Goal: Task Accomplishment & Management: Use online tool/utility

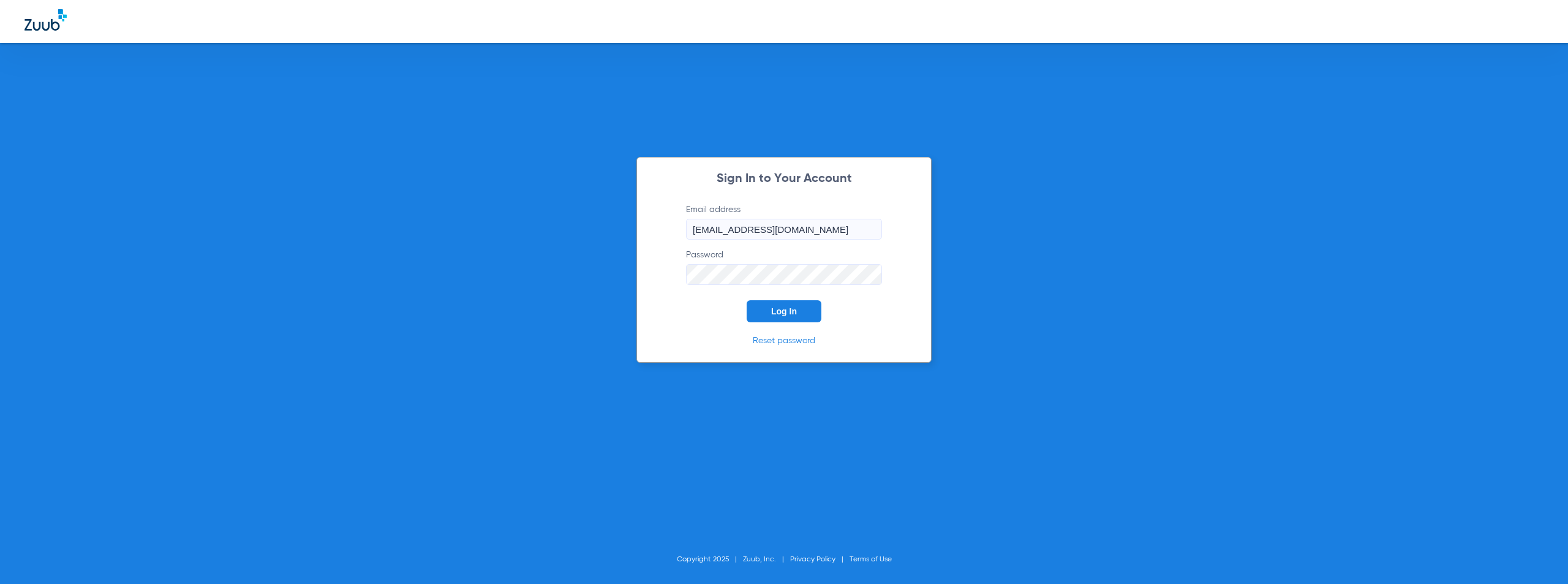
click at [788, 314] on span "Log In" at bounding box center [784, 311] width 26 height 10
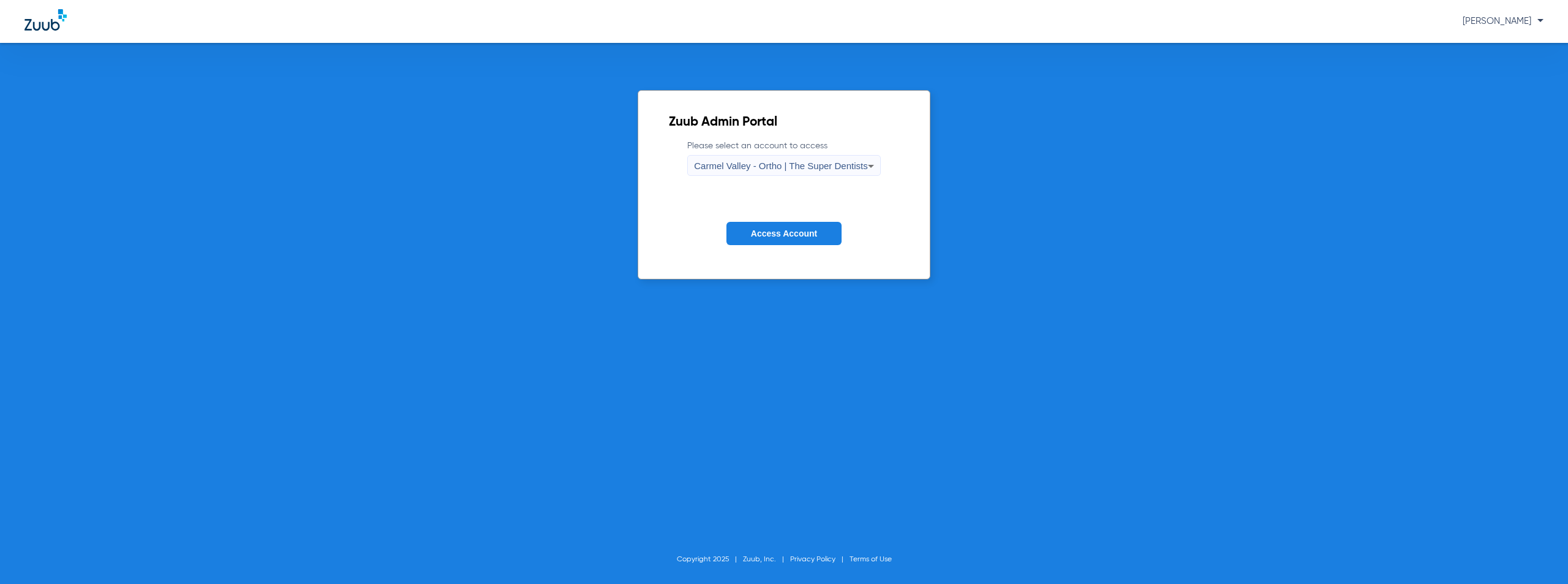
click at [804, 161] on span "Carmel Valley - Ortho | The Super Dentists" at bounding box center [780, 165] width 173 height 10
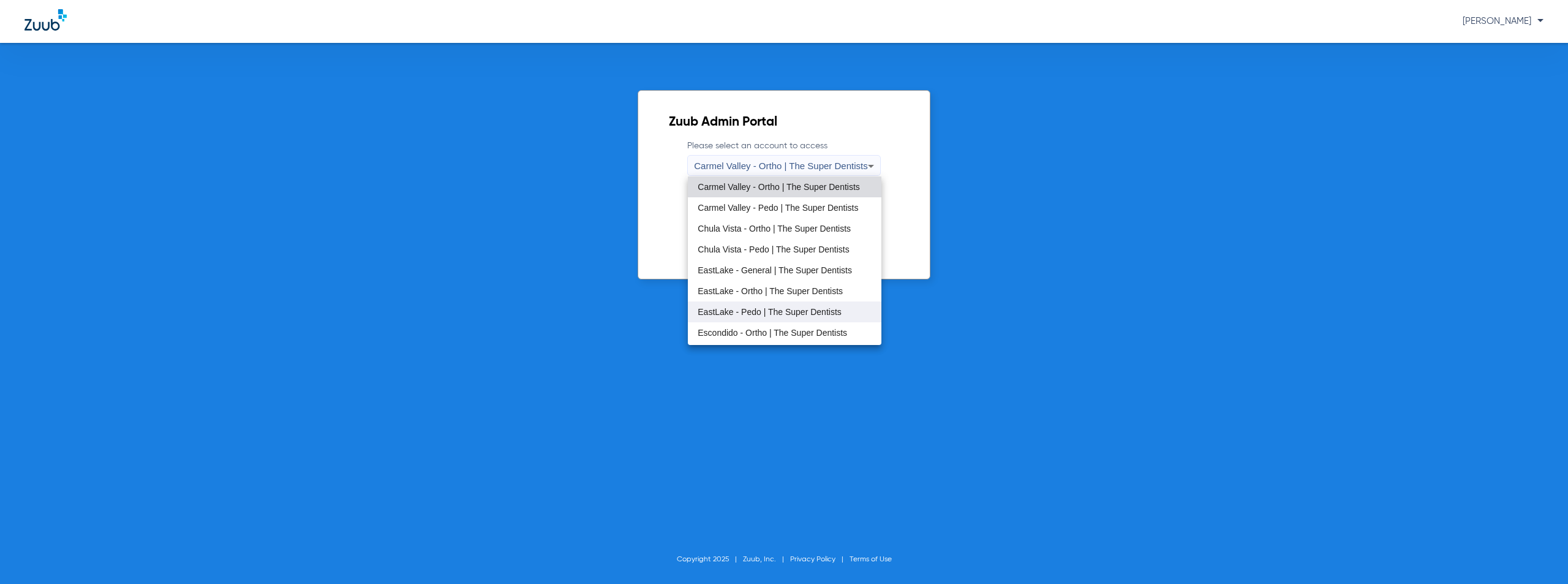
click at [772, 308] on span "EastLake - Pedo | The Super Dentists" at bounding box center [770, 312] width 144 height 8
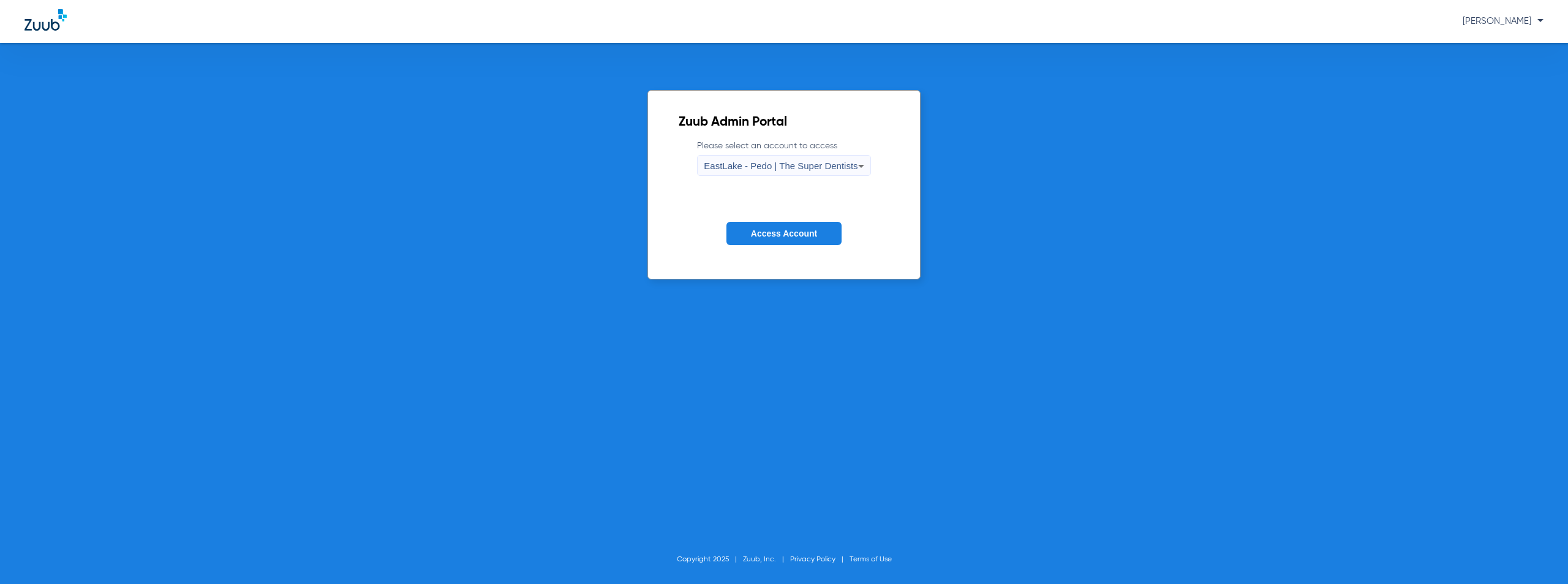
click at [798, 164] on span "EastLake - Pedo | The Super Dentists" at bounding box center [780, 165] width 154 height 10
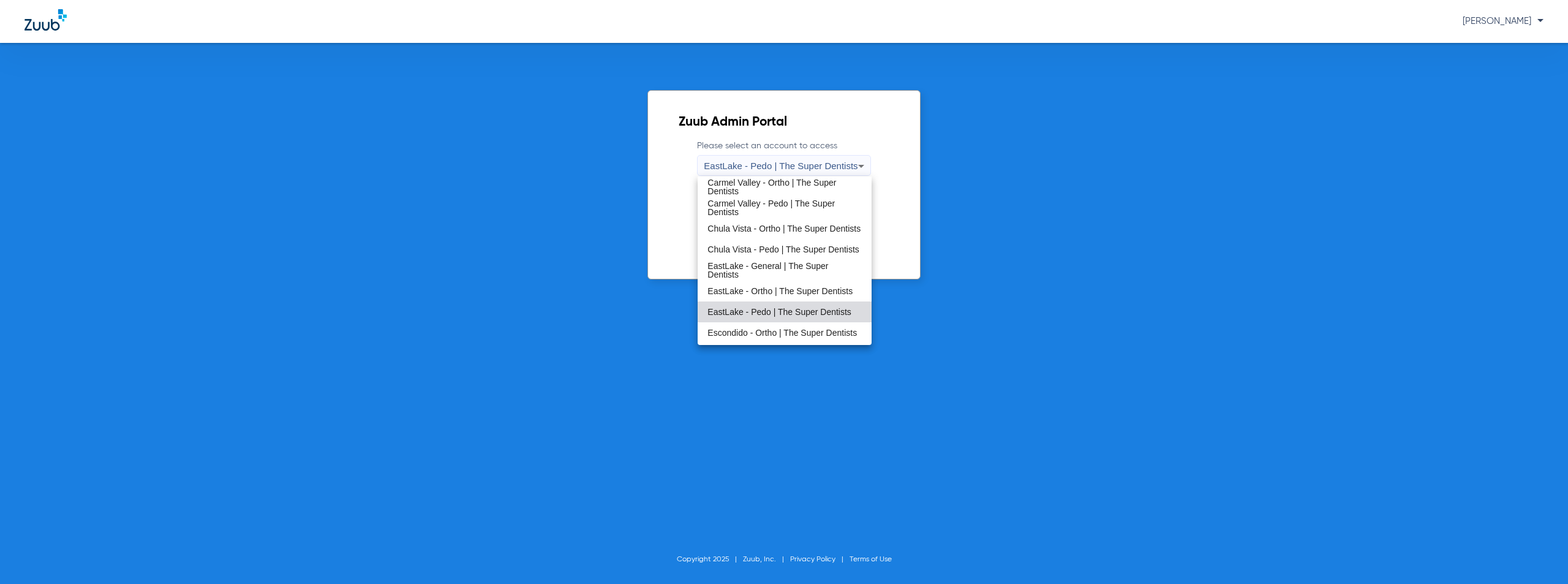
click at [986, 245] on div at bounding box center [784, 292] width 1568 height 584
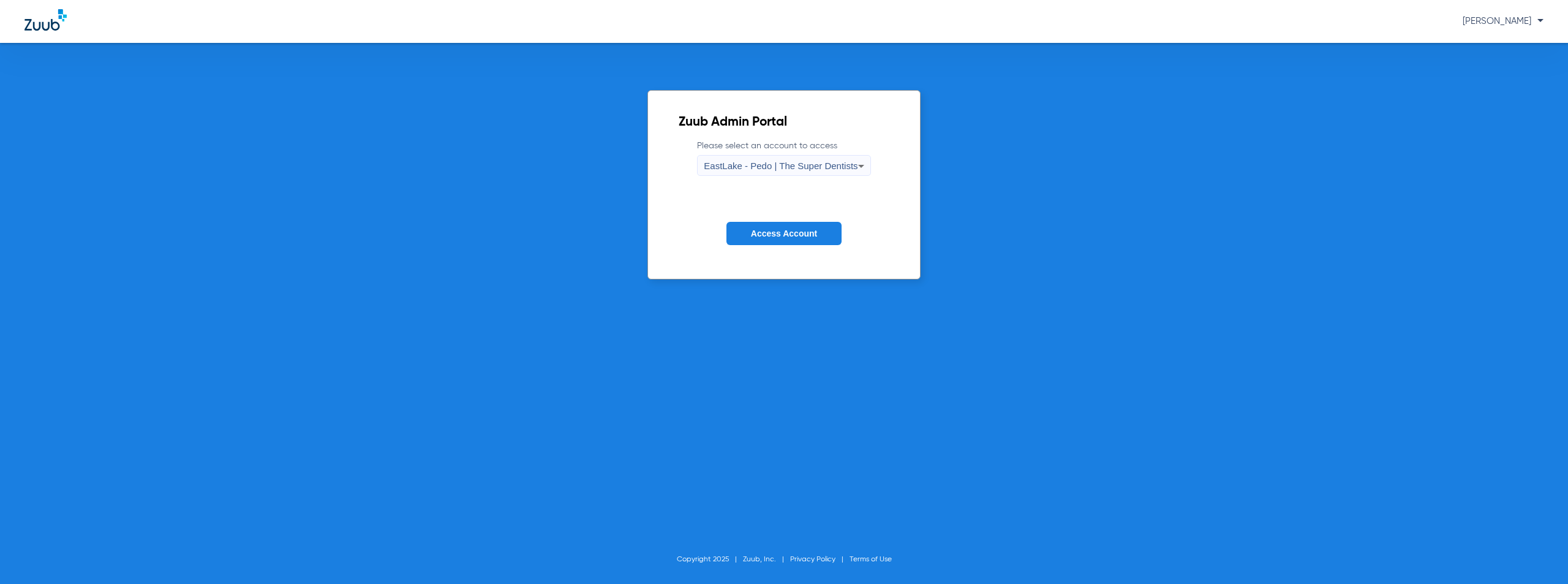
click at [800, 229] on span "Access Account" at bounding box center [784, 233] width 66 height 10
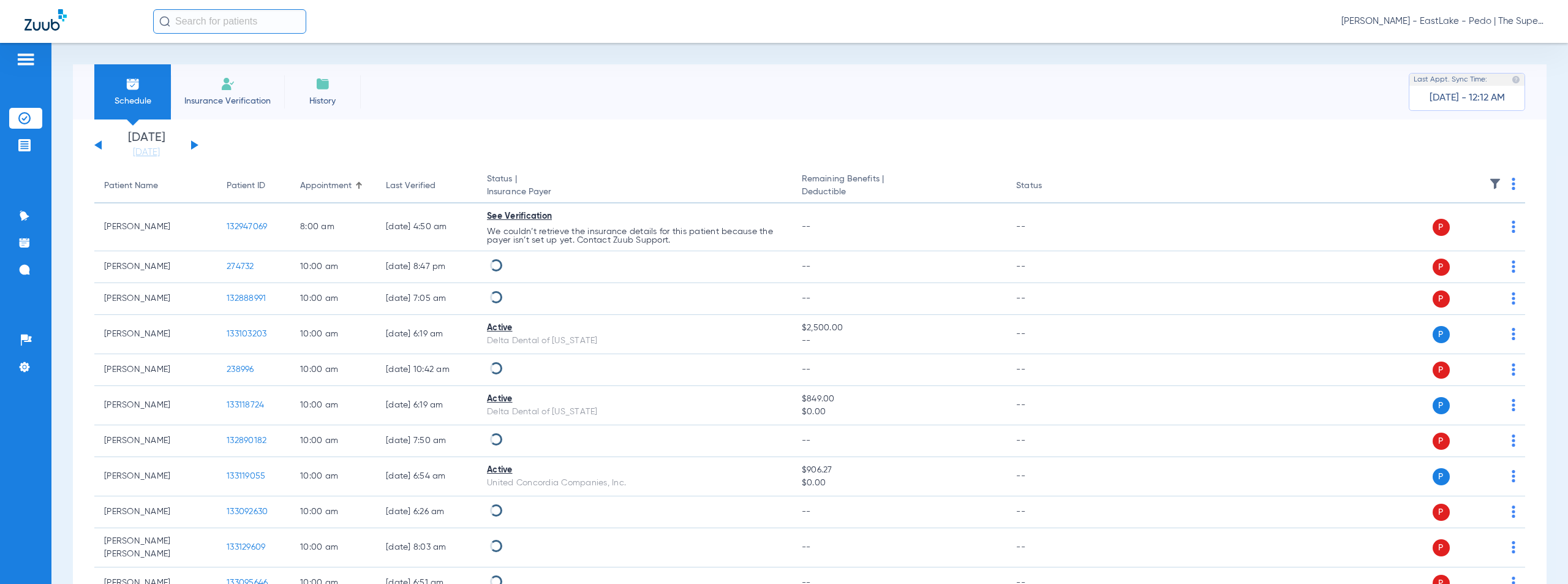
click at [183, 142] on div "[DATE] [DATE] [DATE] [DATE] [DATE] [DATE] [DATE] [DATE] [DATE] [DATE] [DATE] [D…" at bounding box center [147, 146] width 104 height 27
click at [192, 142] on button at bounding box center [194, 145] width 7 height 9
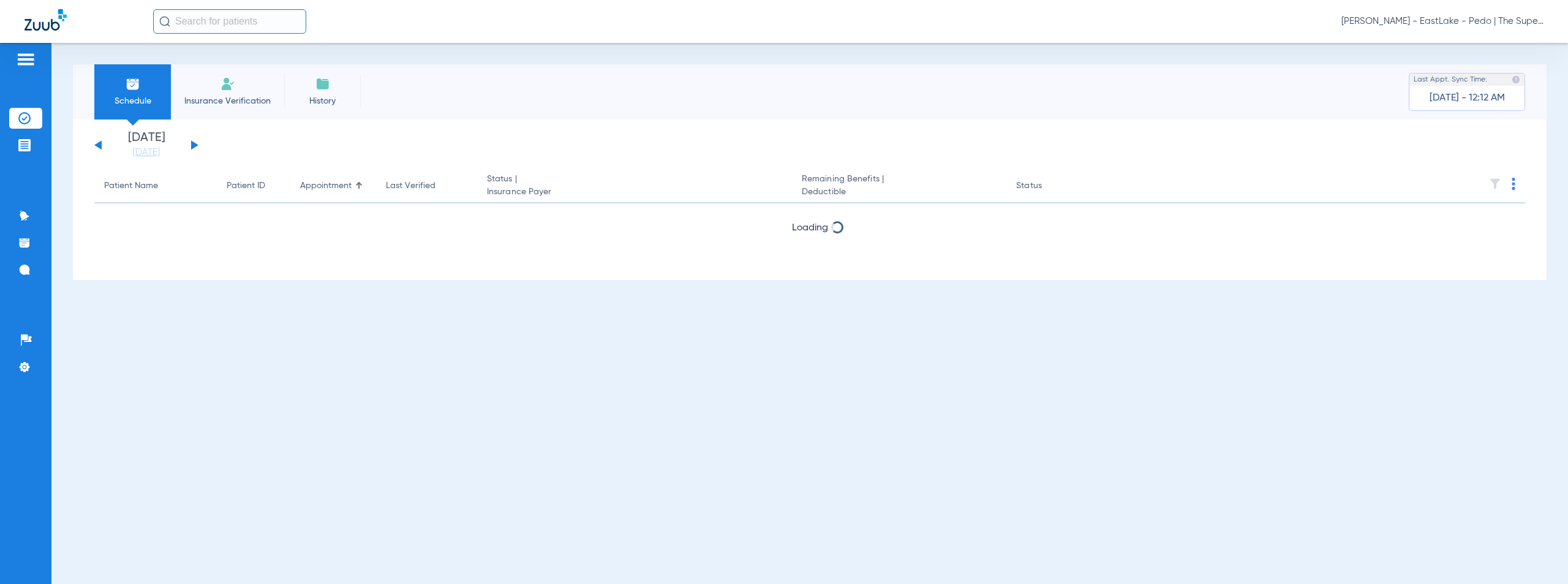
click at [201, 18] on input "text" at bounding box center [230, 21] width 153 height 24
paste input "General"
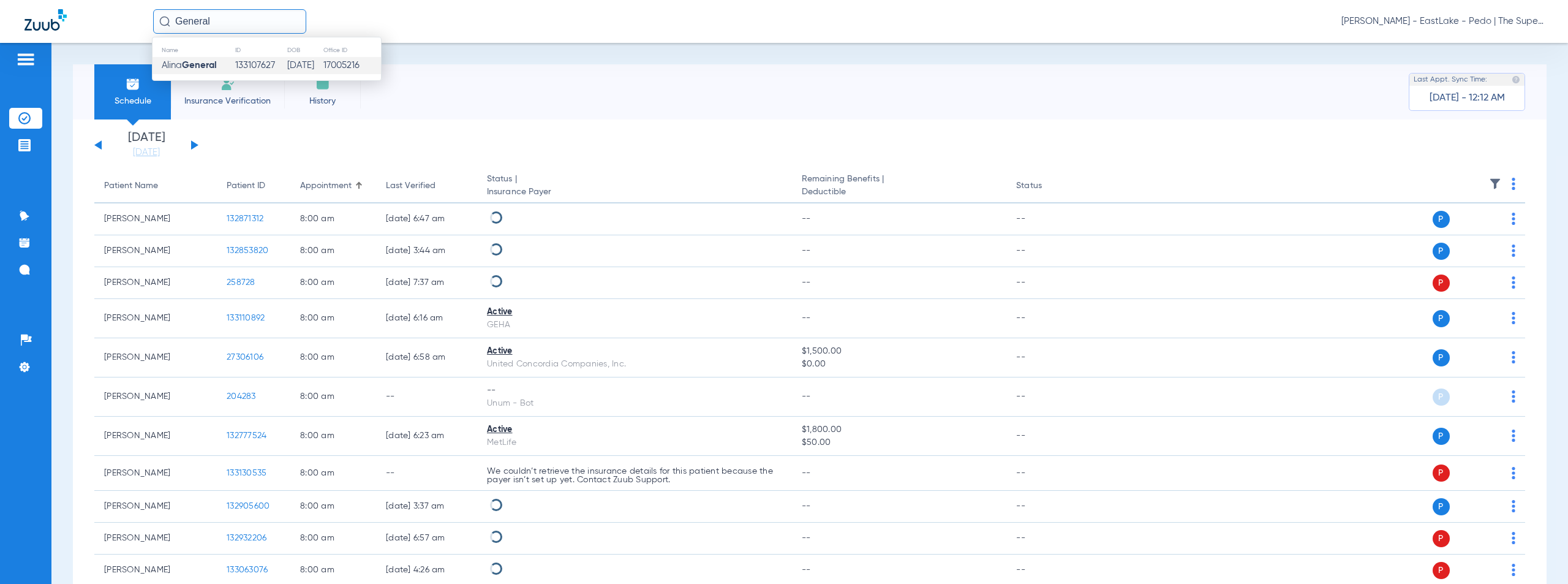
click at [203, 64] on strong "General" at bounding box center [199, 65] width 35 height 9
click at [243, 22] on input "General" at bounding box center [230, 21] width 153 height 24
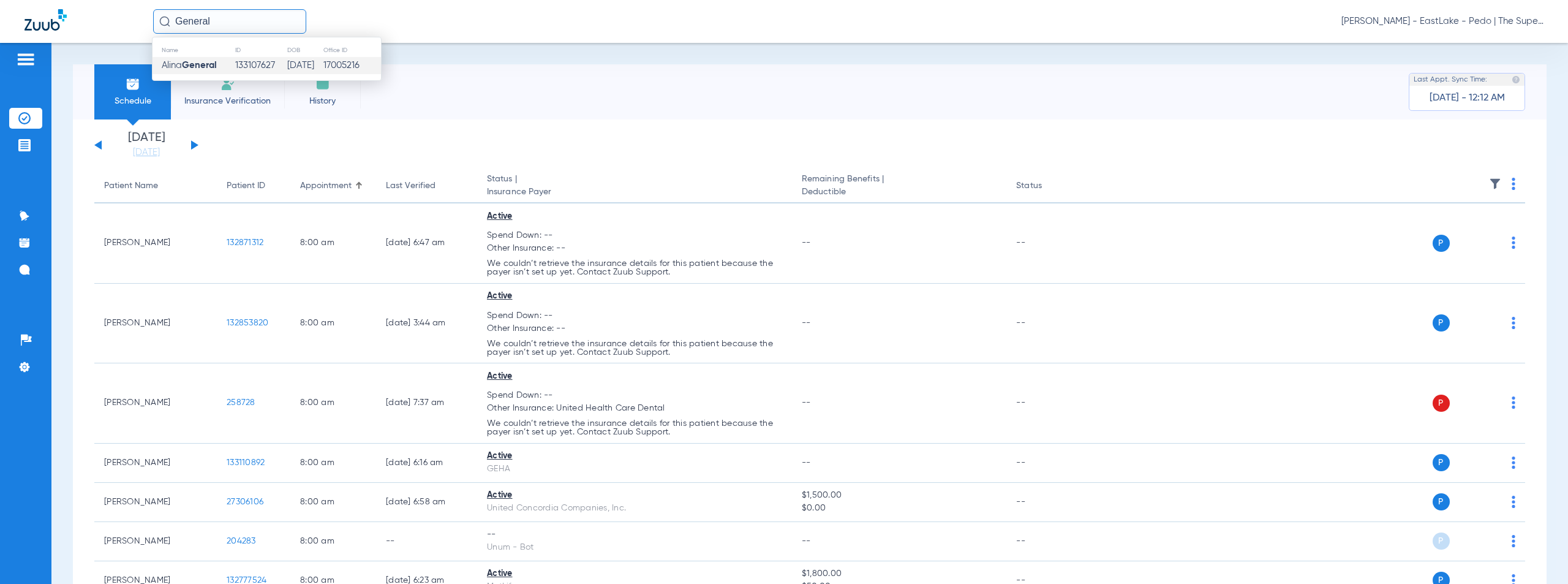
click at [198, 66] on strong "General" at bounding box center [199, 65] width 35 height 9
click at [264, 18] on input "General" at bounding box center [230, 21] width 153 height 24
click at [187, 65] on strong "General" at bounding box center [199, 65] width 35 height 9
click at [187, 65] on li "Insurance Verification" at bounding box center [228, 92] width 113 height 55
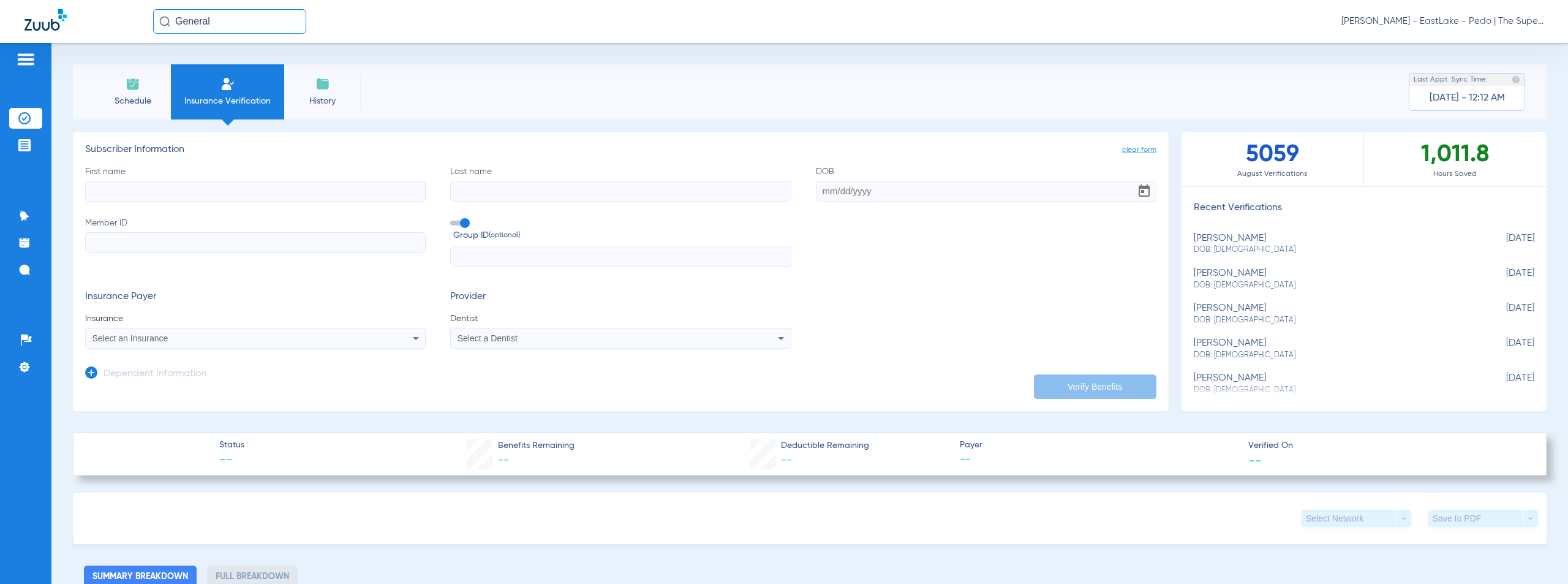
click at [524, 91] on div "Schedule Insurance Verification History Last Appt. Sync Time: [DATE] - 12:12 AM" at bounding box center [809, 92] width 1473 height 55
click at [134, 95] on span "Schedule" at bounding box center [133, 101] width 58 height 12
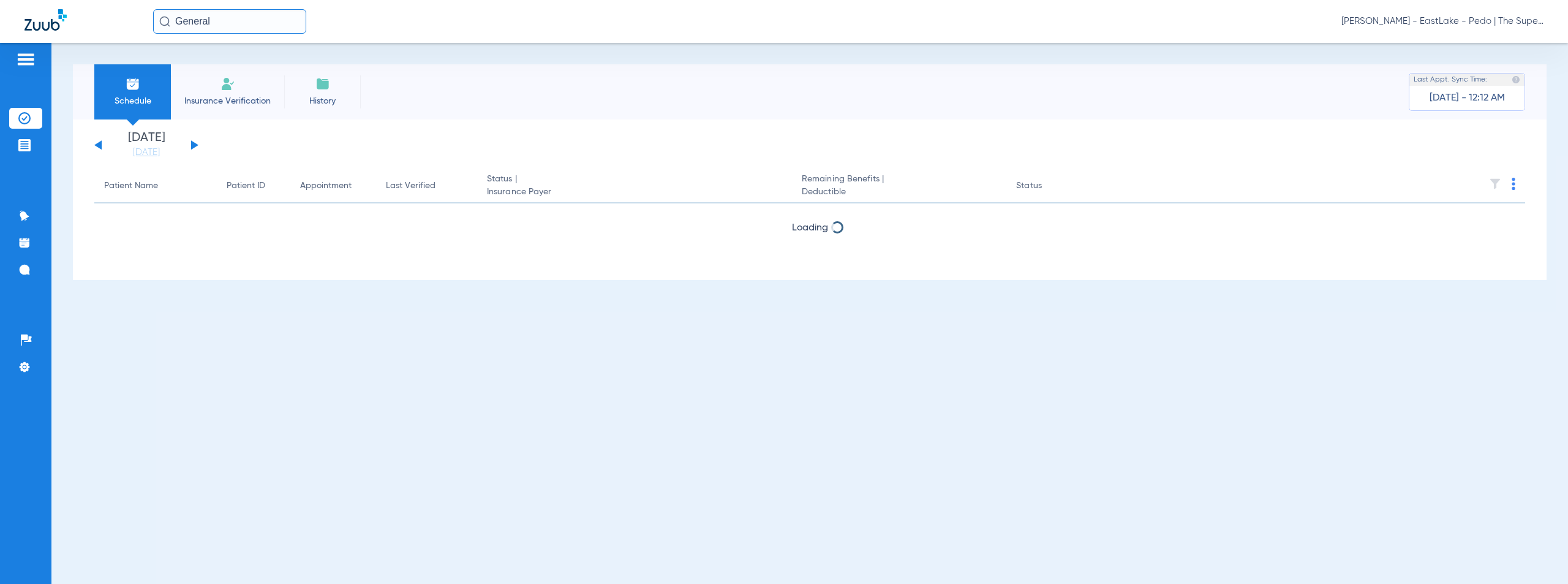
click at [222, 101] on span "Insurance Verification" at bounding box center [228, 101] width 95 height 12
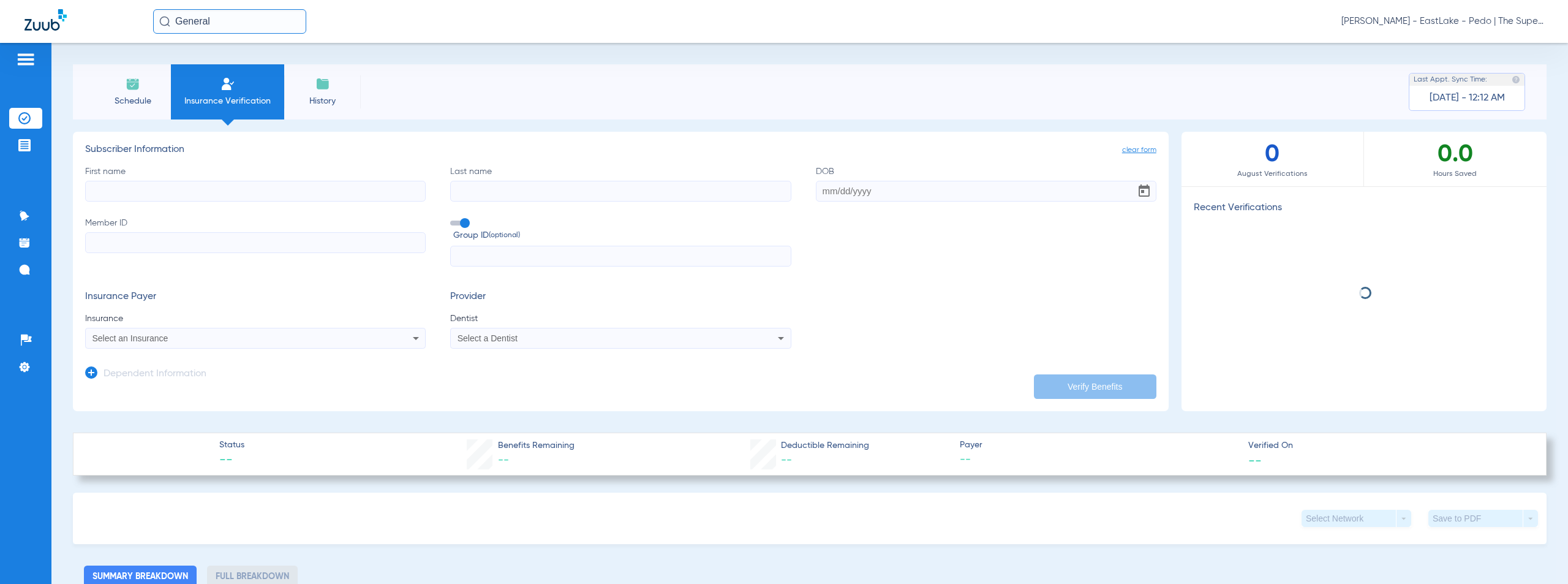
click at [138, 100] on span "Schedule" at bounding box center [133, 101] width 58 height 12
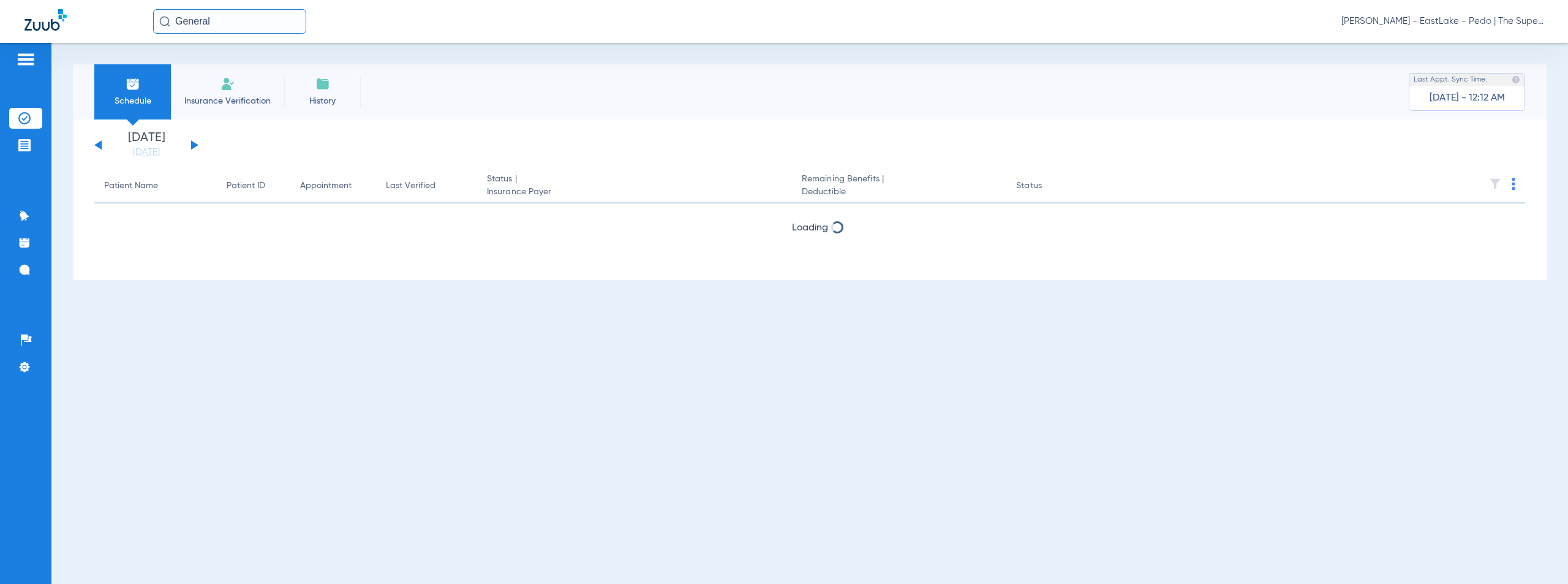
click at [246, 25] on input "General" at bounding box center [230, 21] width 153 height 24
click at [193, 142] on button at bounding box center [194, 145] width 7 height 9
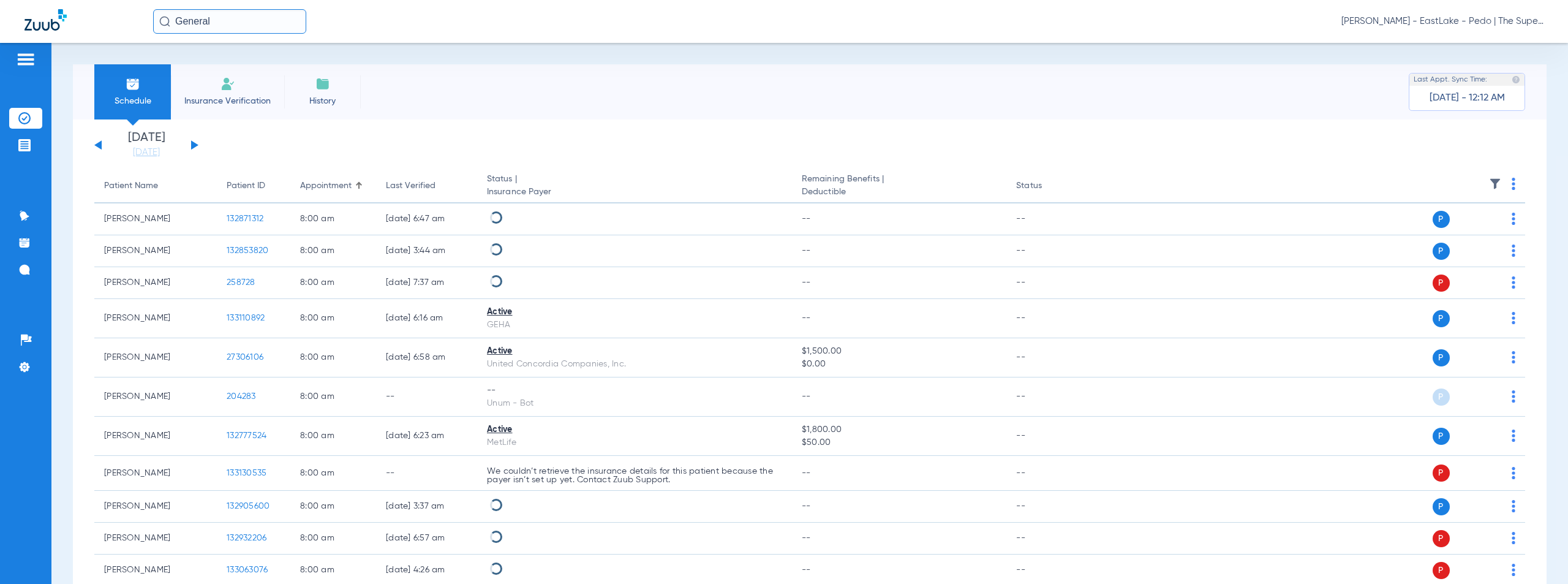
click at [261, 19] on input "General" at bounding box center [230, 21] width 153 height 24
click at [263, 23] on input "Genera" at bounding box center [230, 21] width 153 height 24
type input "Genera"
click at [667, 118] on div "Schedule Insurance Verification History Last Appt. Sync Time: [DATE] - 12:12 AM" at bounding box center [809, 92] width 1473 height 55
drag, startPoint x: 185, startPoint y: 25, endPoint x: 171, endPoint y: 26, distance: 14.0
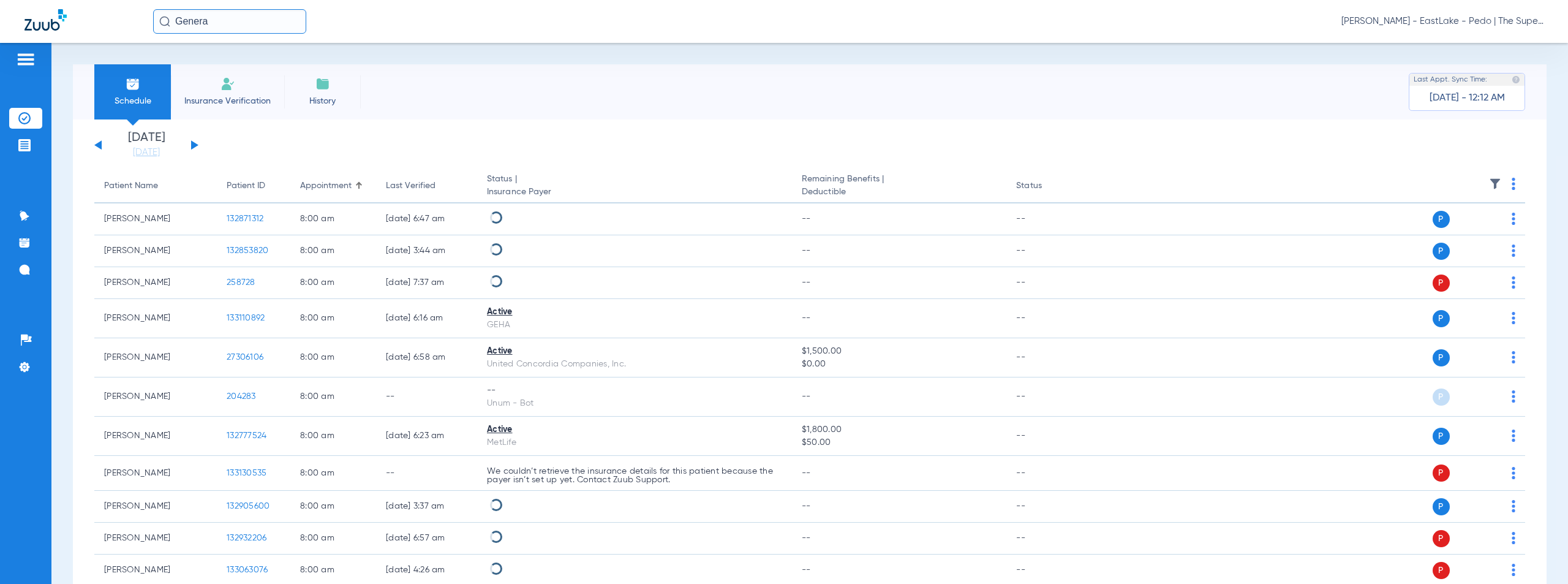
click at [171, 26] on input "Genera" at bounding box center [230, 21] width 153 height 24
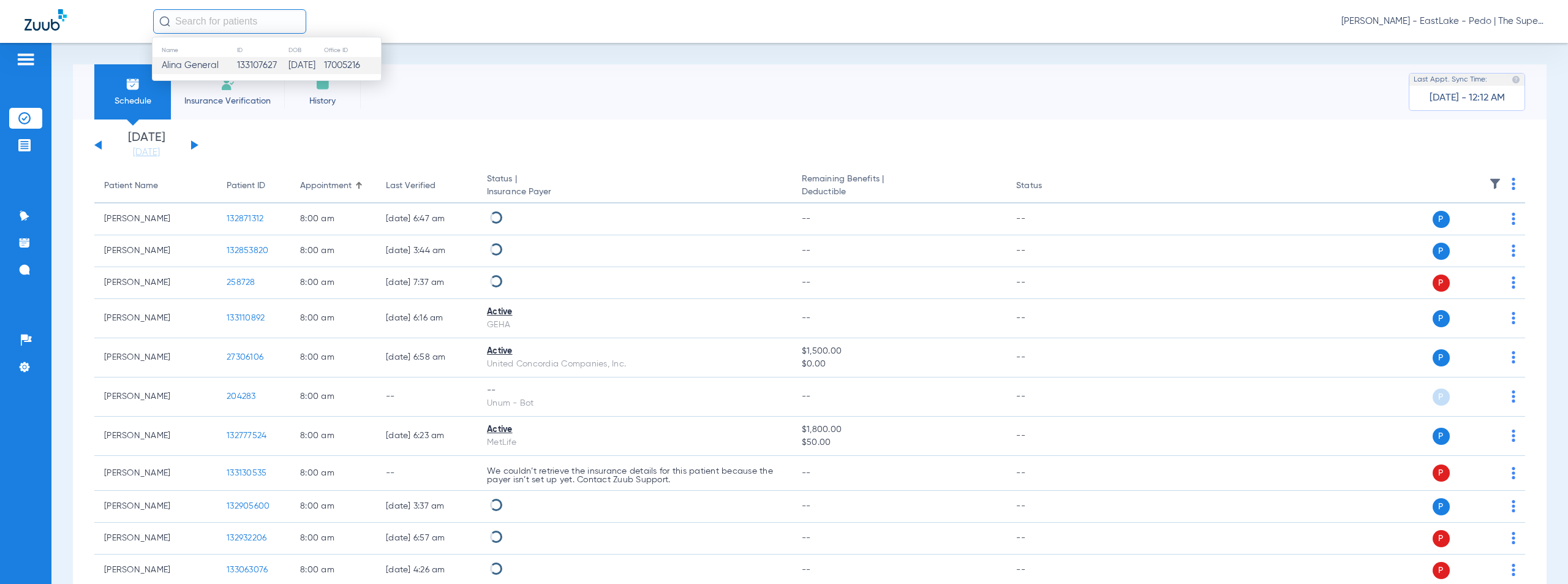
click at [800, 97] on div "Schedule Insurance Verification History Last Appt. Sync Time: [DATE] - 12:12 AM" at bounding box center [809, 92] width 1473 height 55
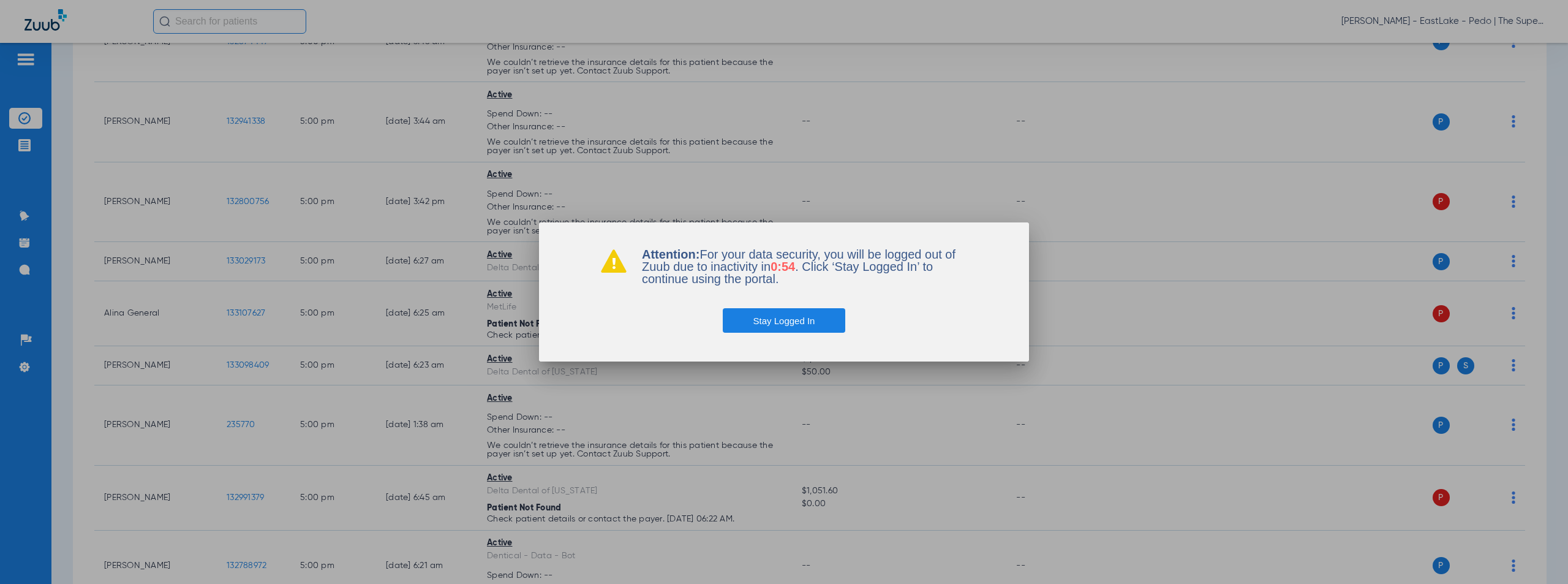
scroll to position [2889, 0]
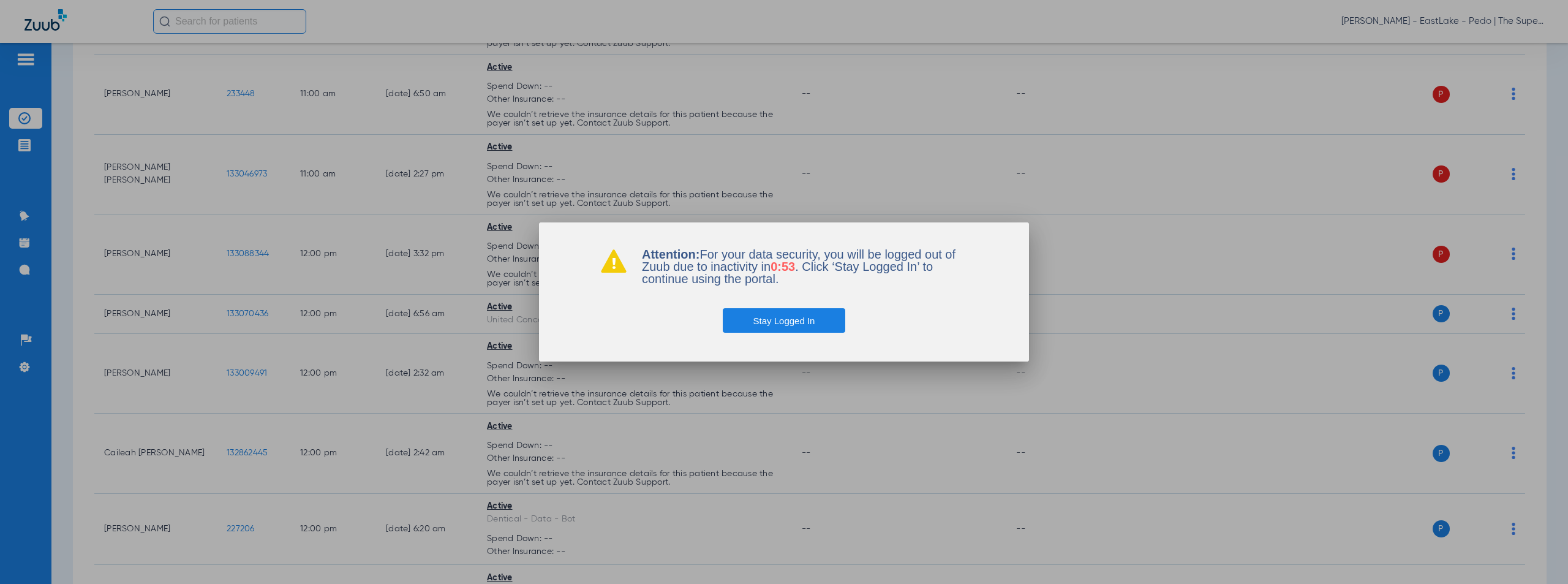
click at [787, 323] on button "Stay Logged In" at bounding box center [784, 321] width 123 height 24
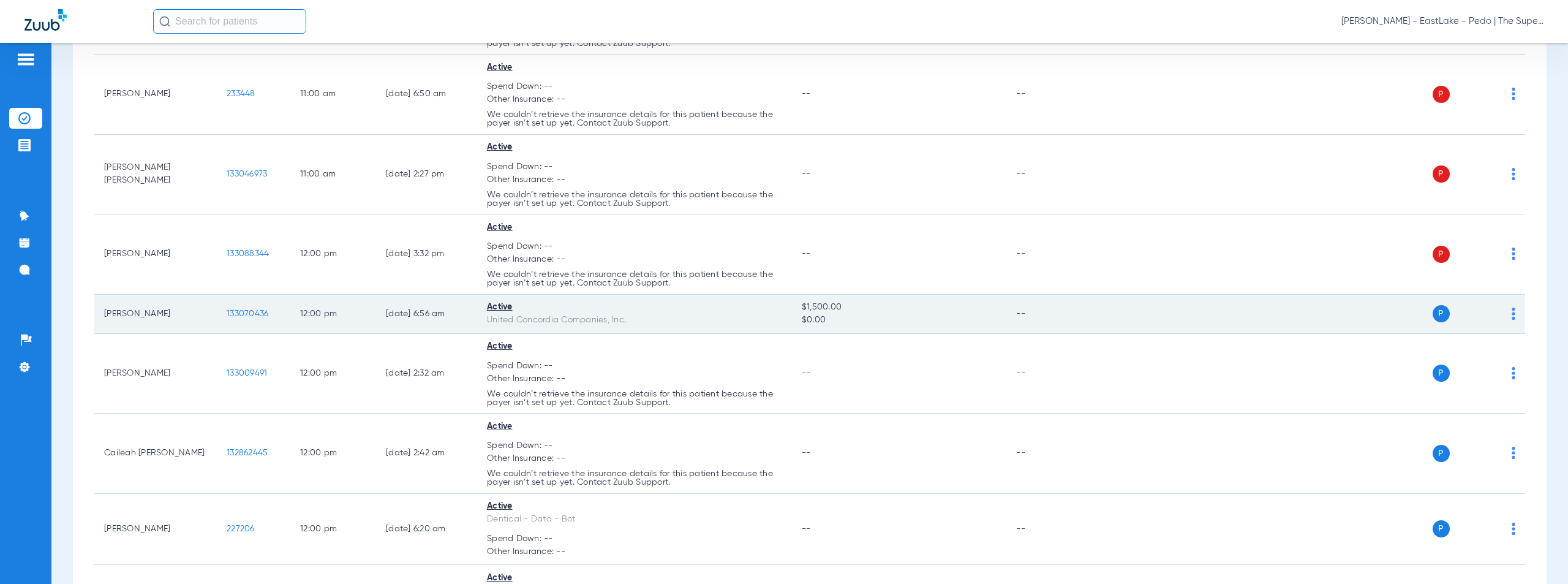
click at [245, 312] on span "133070436" at bounding box center [247, 314] width 42 height 8
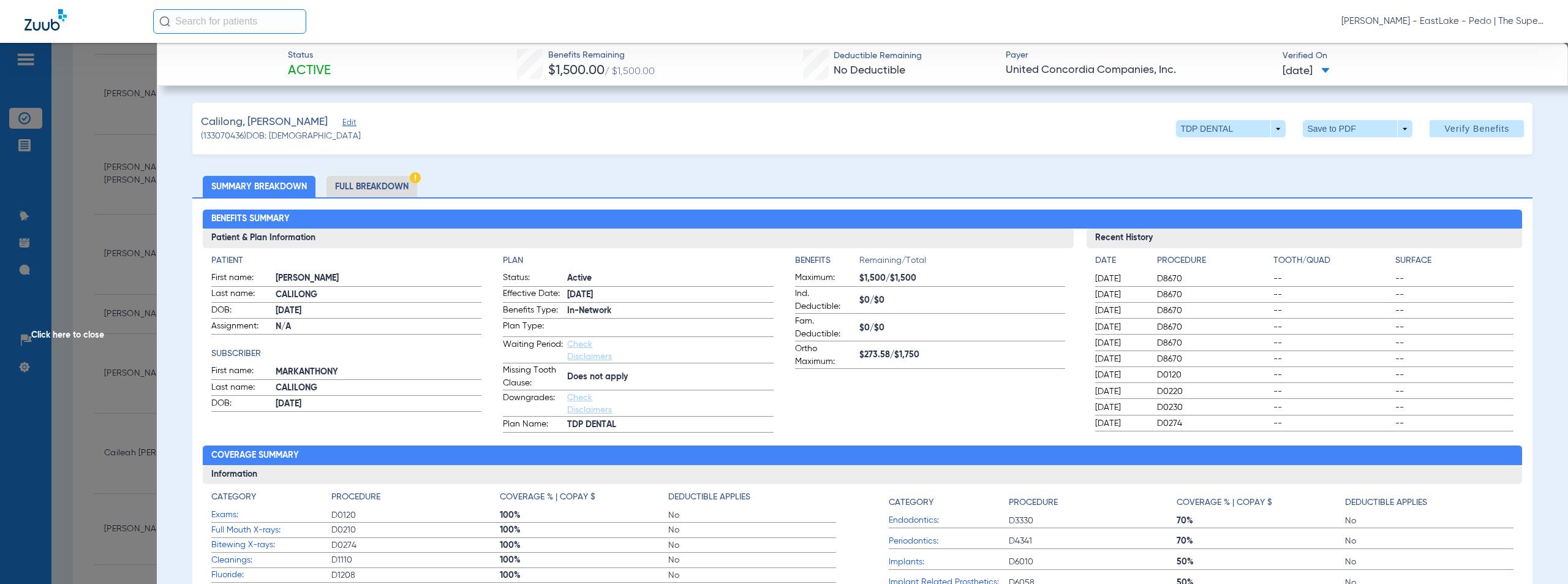
click at [636, 184] on ul "Summary Breakdown Full Breakdown" at bounding box center [862, 186] width 1340 height 21
click at [382, 194] on li "Full Breakdown" at bounding box center [371, 186] width 91 height 21
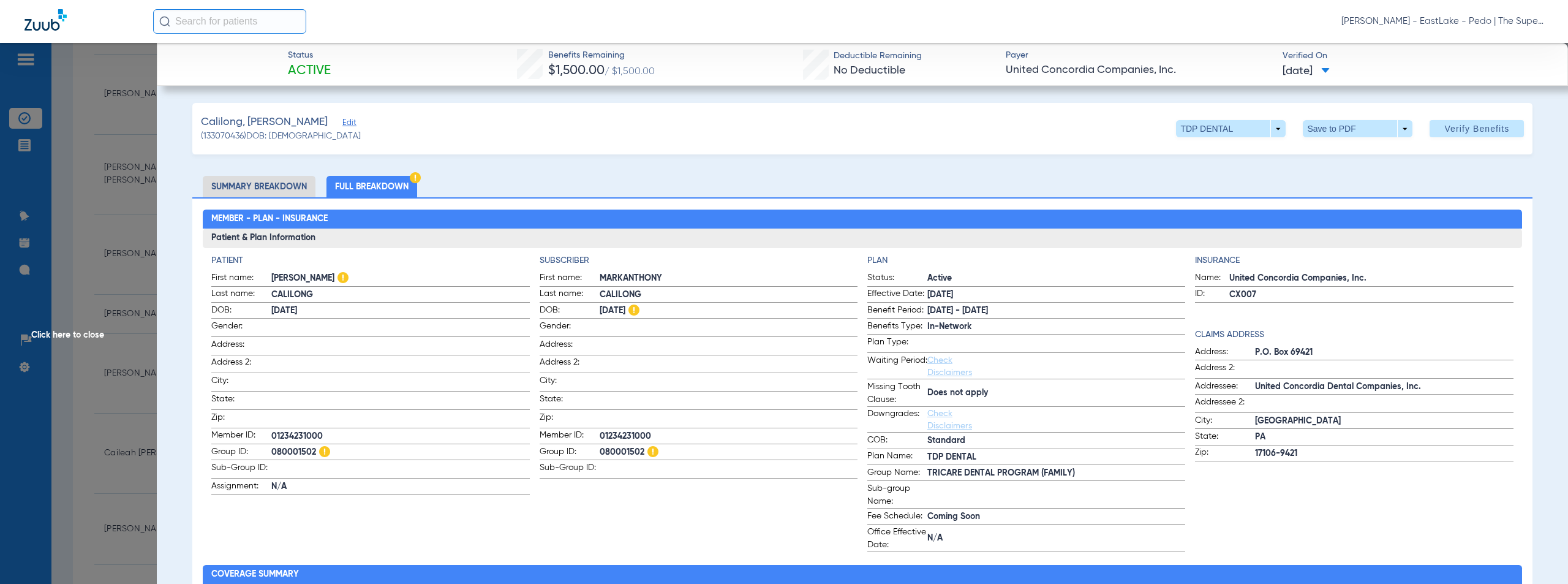
click at [75, 336] on span "Click here to close" at bounding box center [78, 335] width 157 height 584
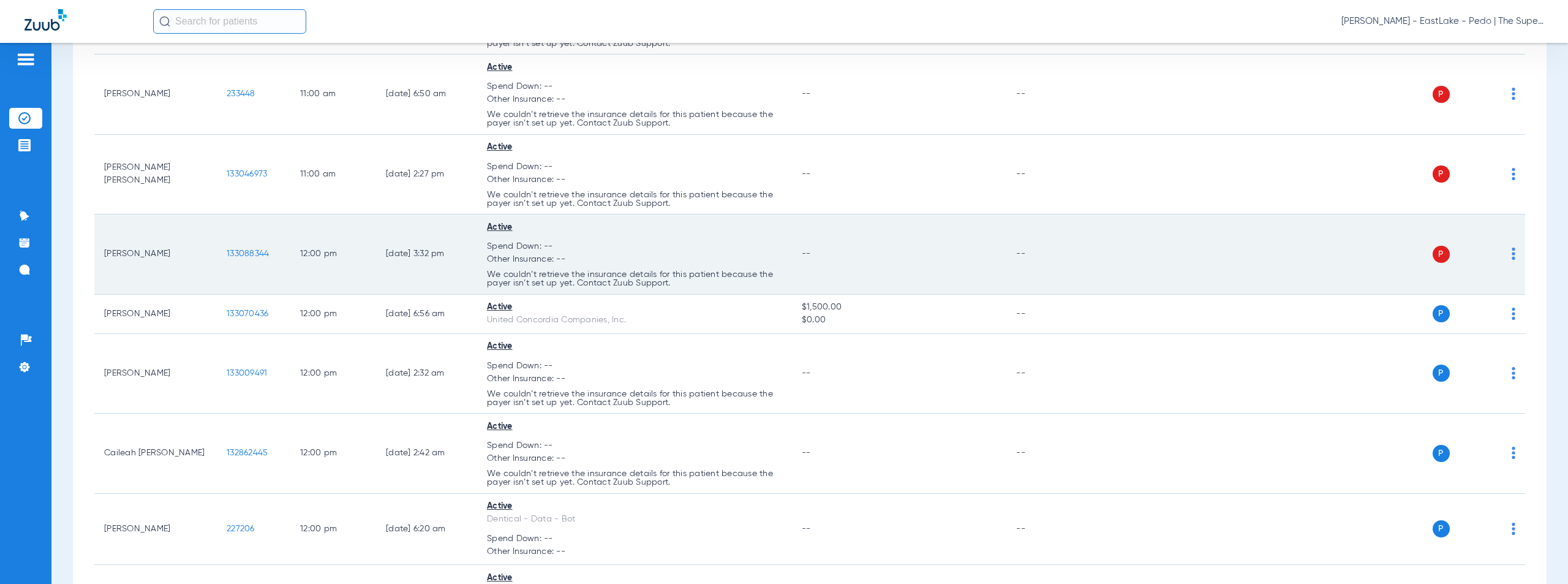
scroll to position [3231, 0]
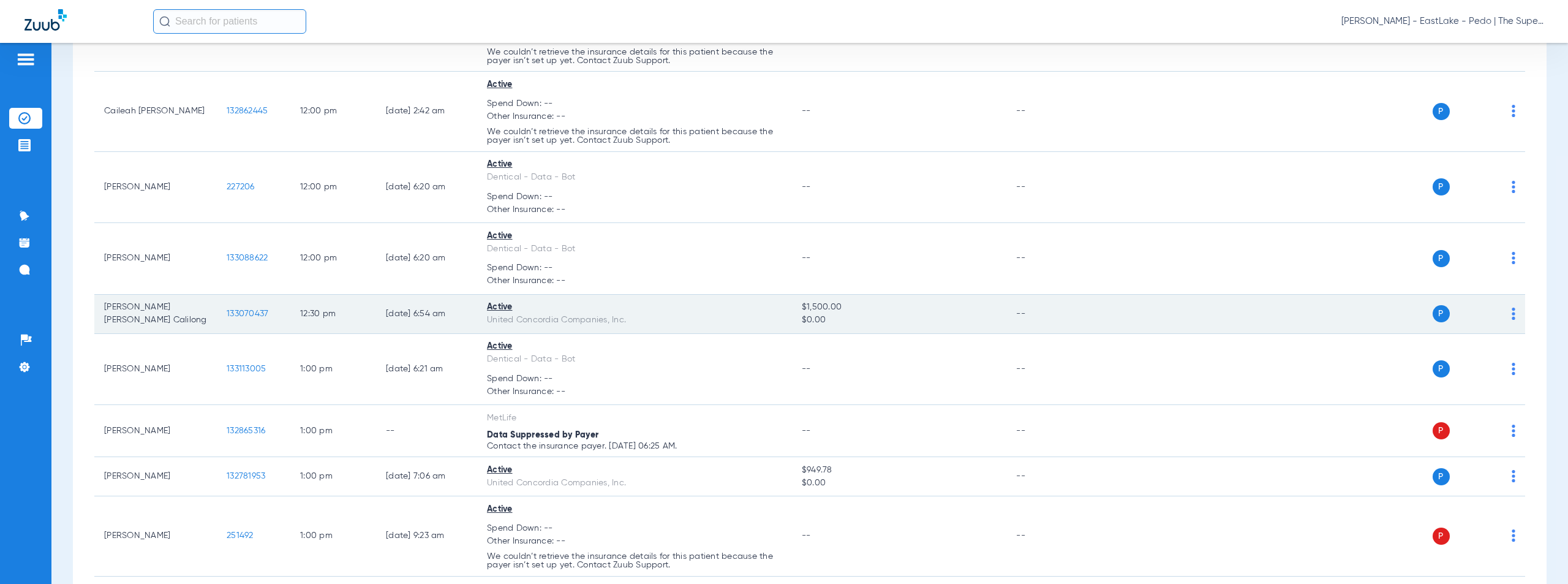
click at [257, 314] on span "133070437" at bounding box center [247, 314] width 42 height 8
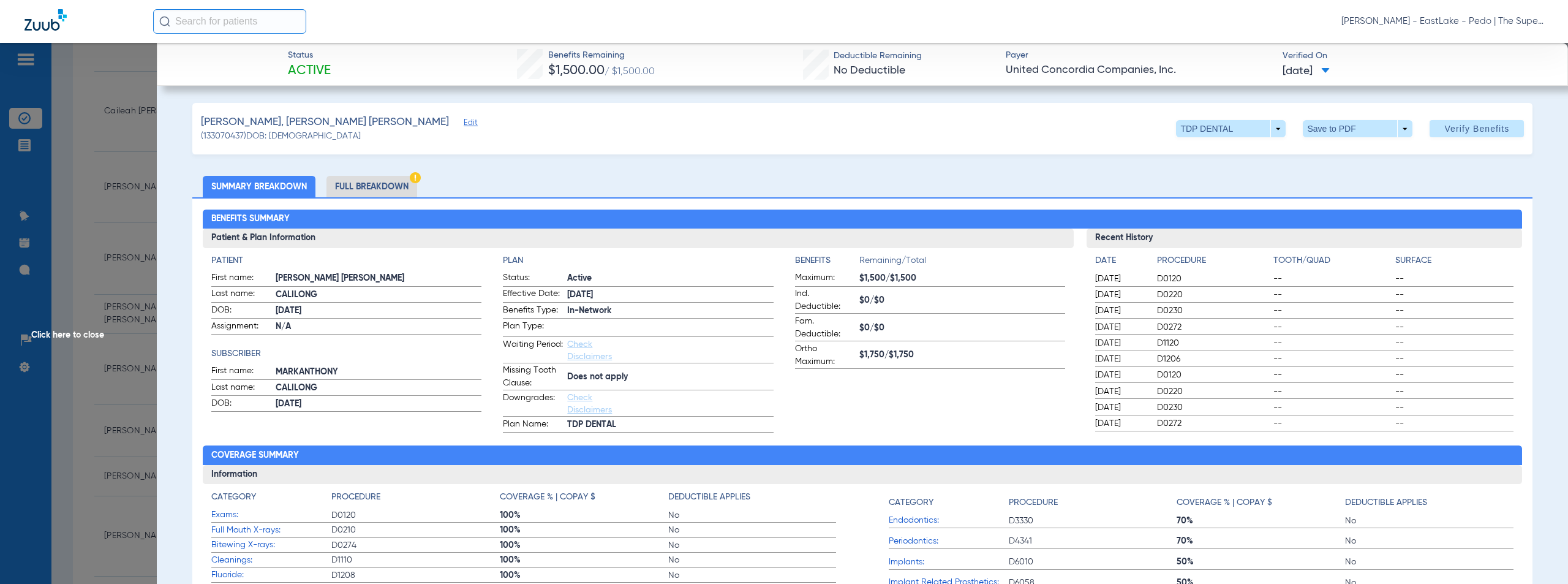
click at [87, 332] on span "Click here to close" at bounding box center [78, 335] width 157 height 584
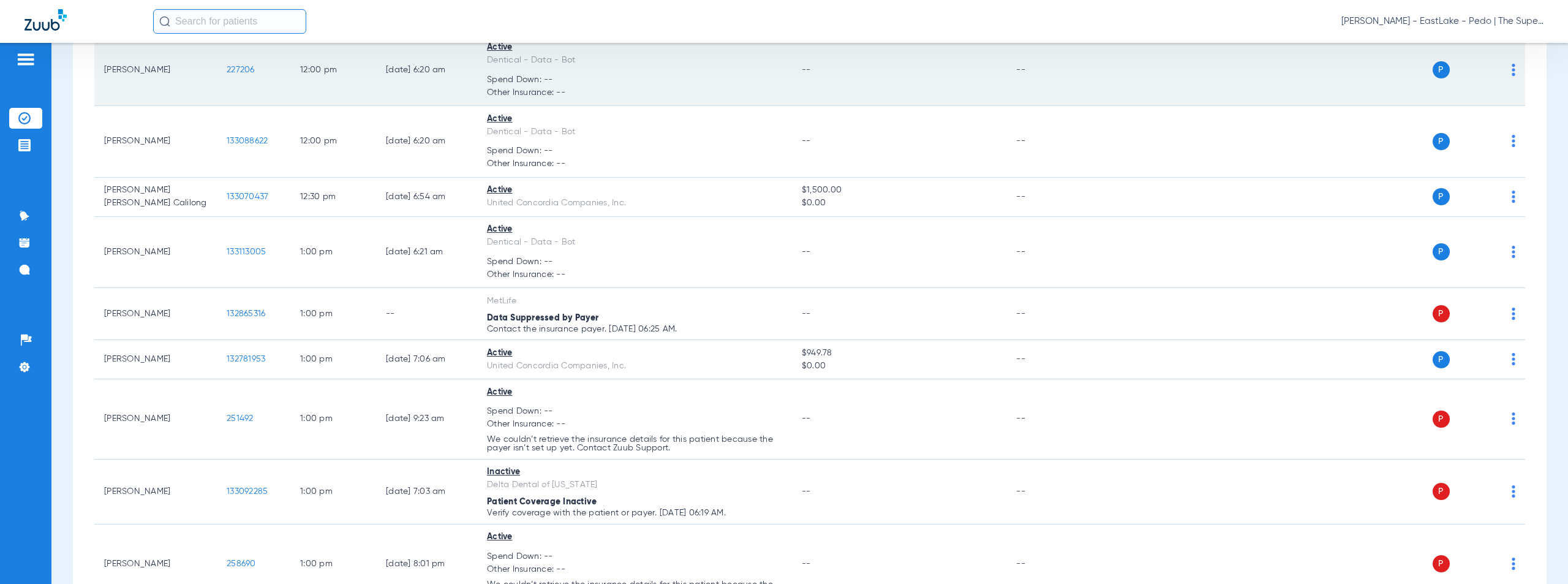
scroll to position [4338, 0]
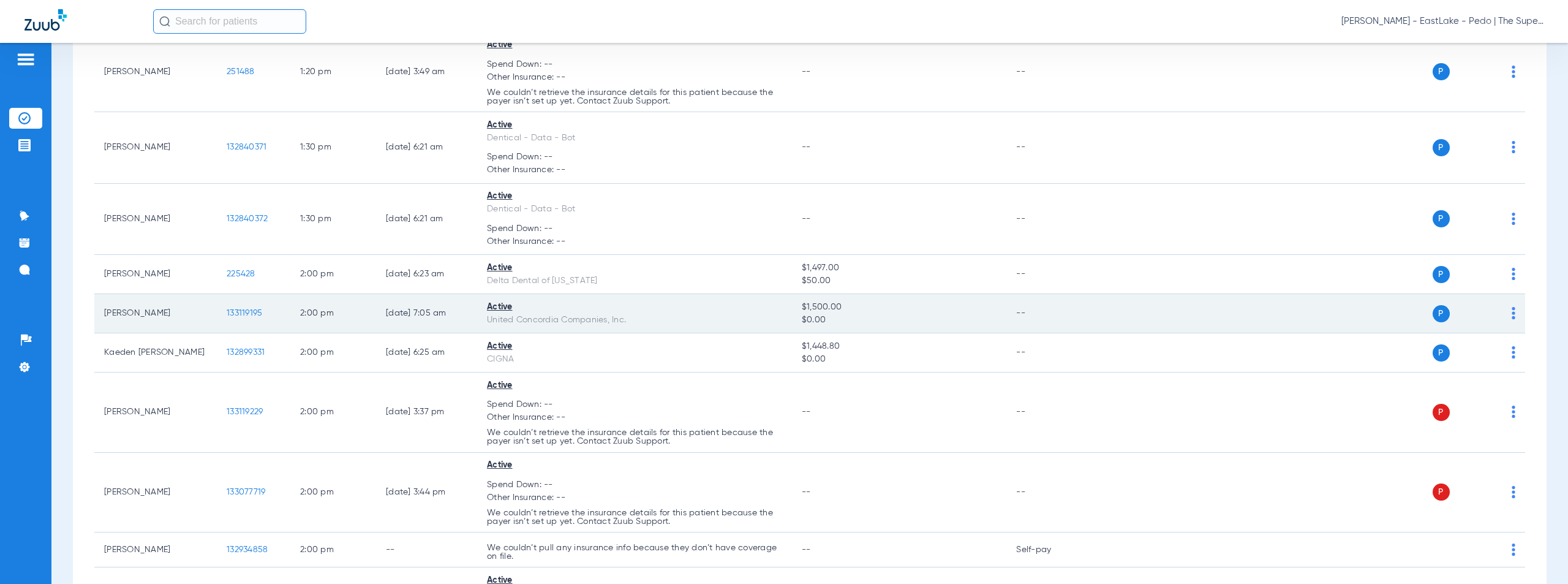
click at [243, 313] on span "133119195" at bounding box center [244, 313] width 35 height 8
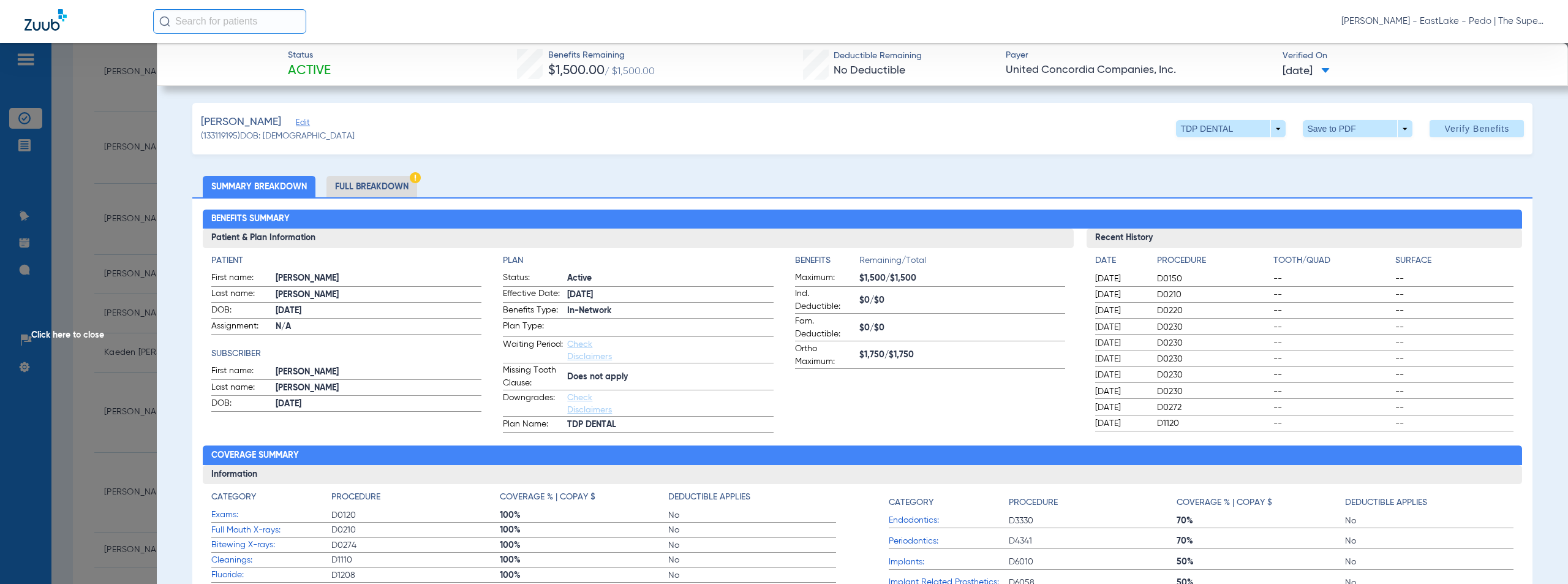
click at [59, 335] on span "Click here to close" at bounding box center [78, 335] width 157 height 584
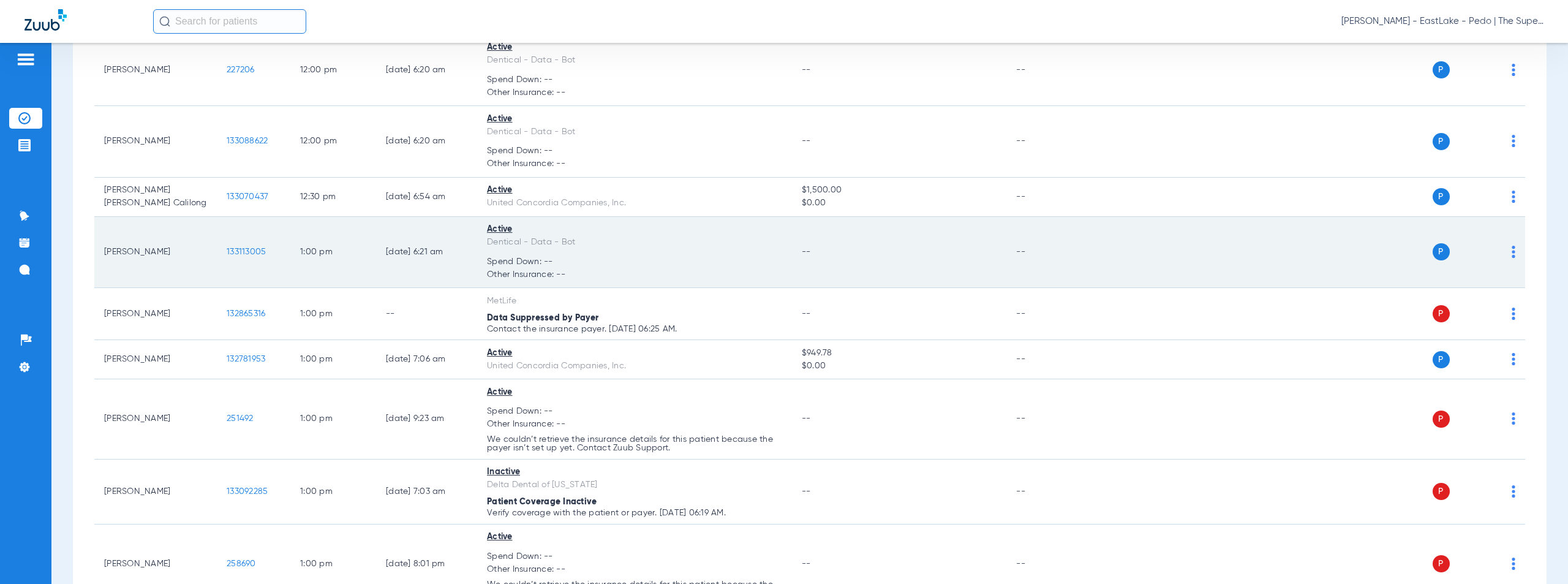
scroll to position [4377, 0]
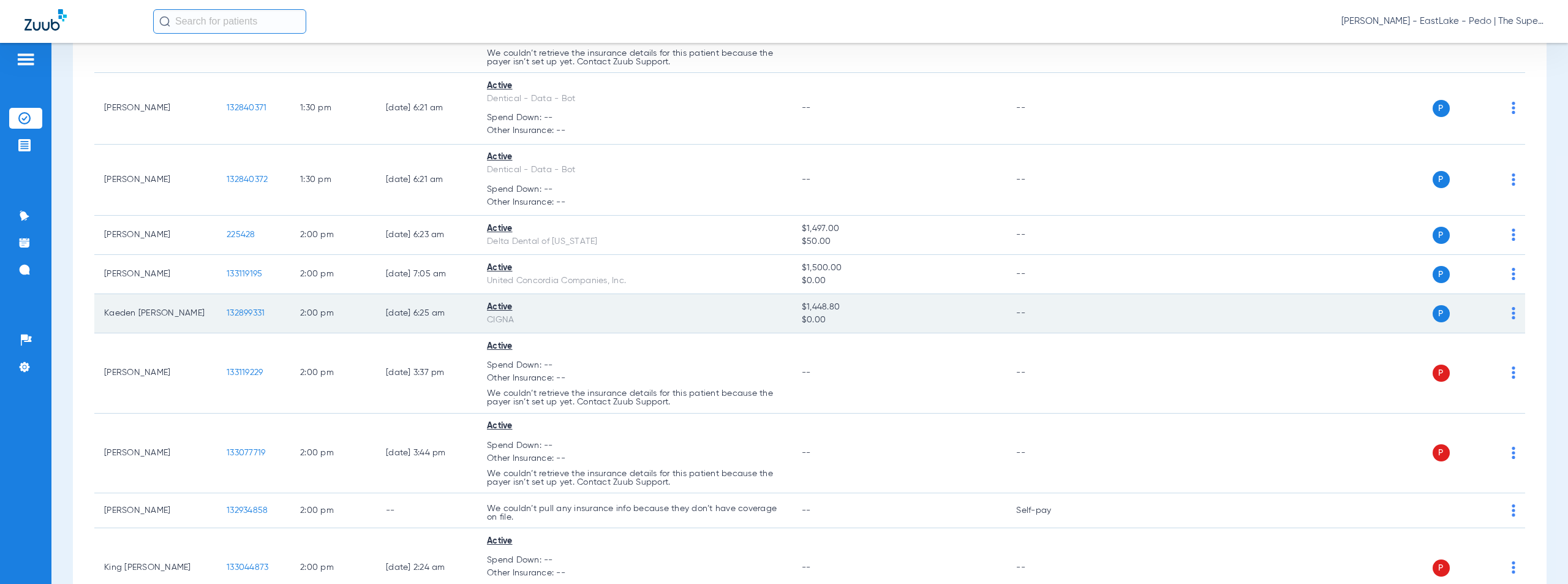
click at [247, 312] on span "132899331" at bounding box center [245, 313] width 38 height 8
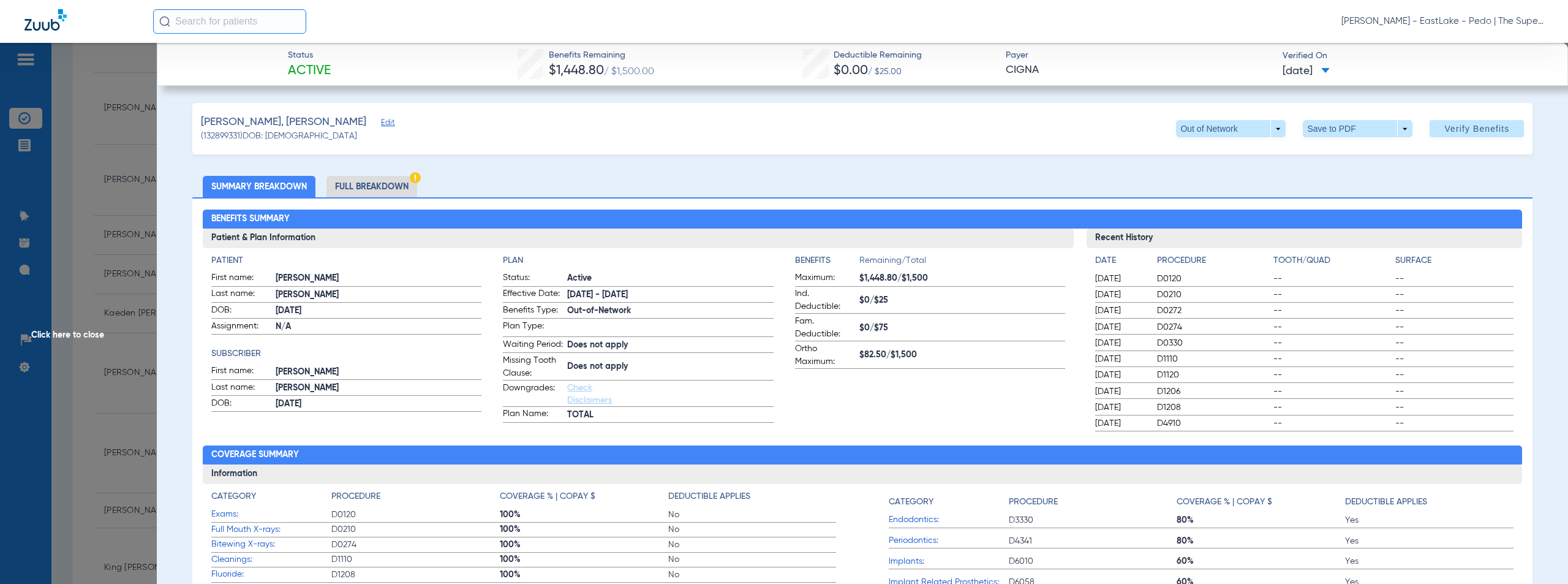
click at [82, 333] on span "Click here to close" at bounding box center [78, 335] width 157 height 584
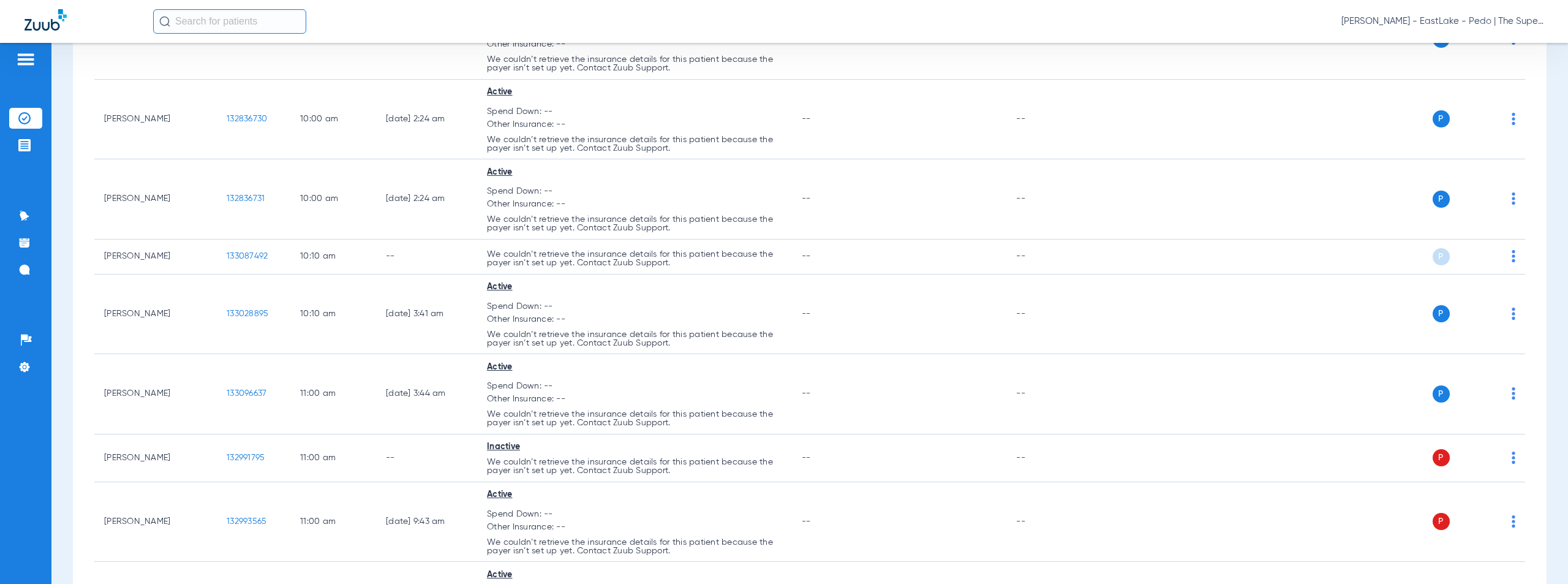
scroll to position [1867, 0]
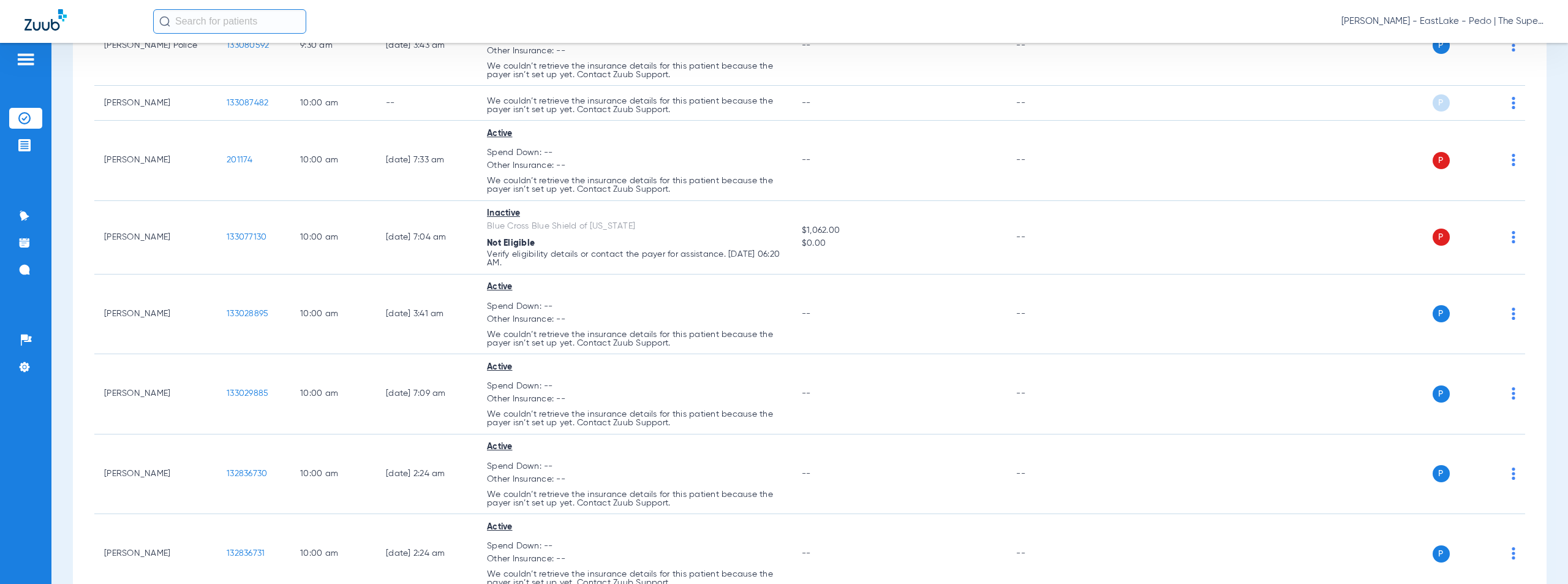
click at [1436, 19] on span "[PERSON_NAME] - EastLake - Pedo | The Super Dentists" at bounding box center [1442, 21] width 202 height 12
click at [1478, 41] on span "Account Selection" at bounding box center [1497, 43] width 69 height 8
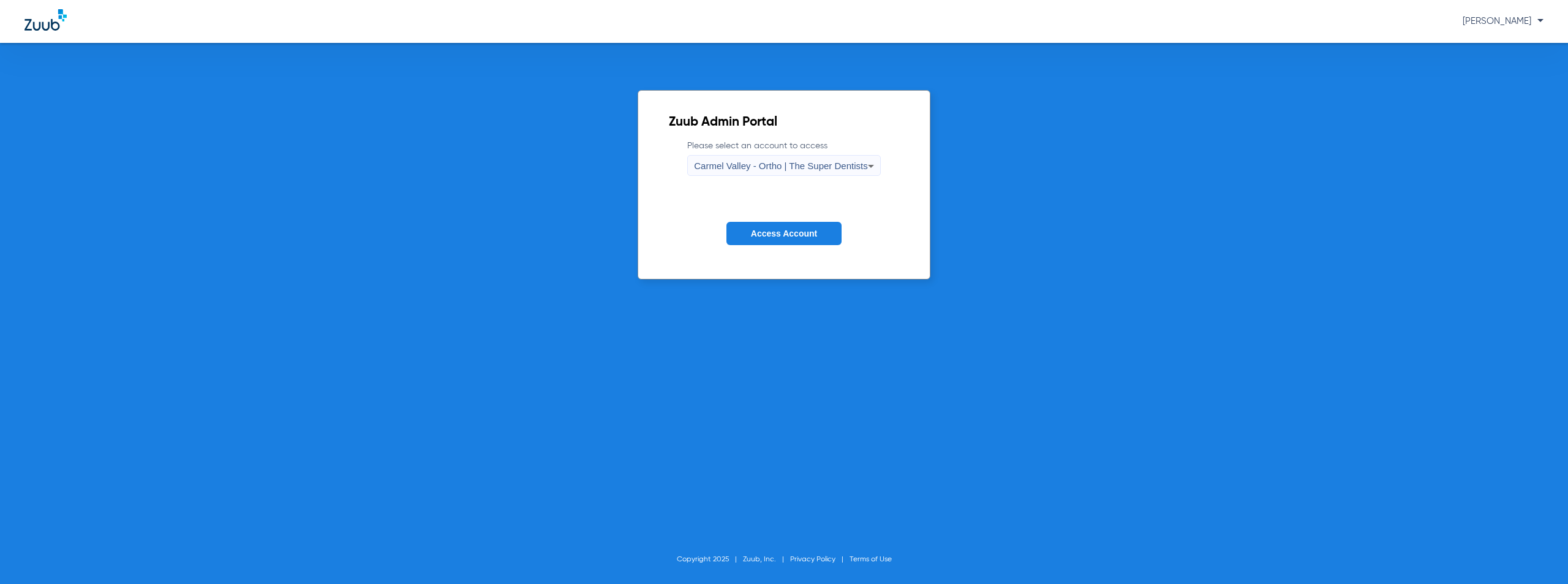
click at [757, 169] on span "Carmel Valley - Ortho | The Super Dentists" at bounding box center [780, 165] width 173 height 10
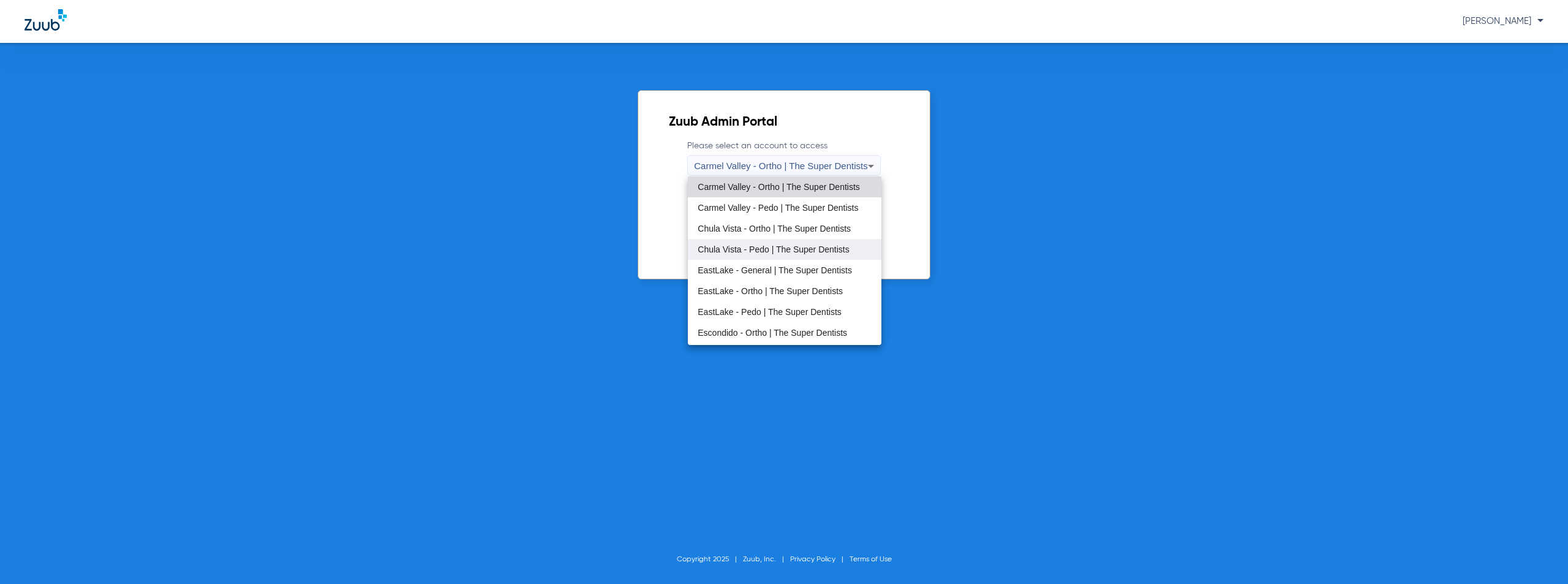
scroll to position [144, 0]
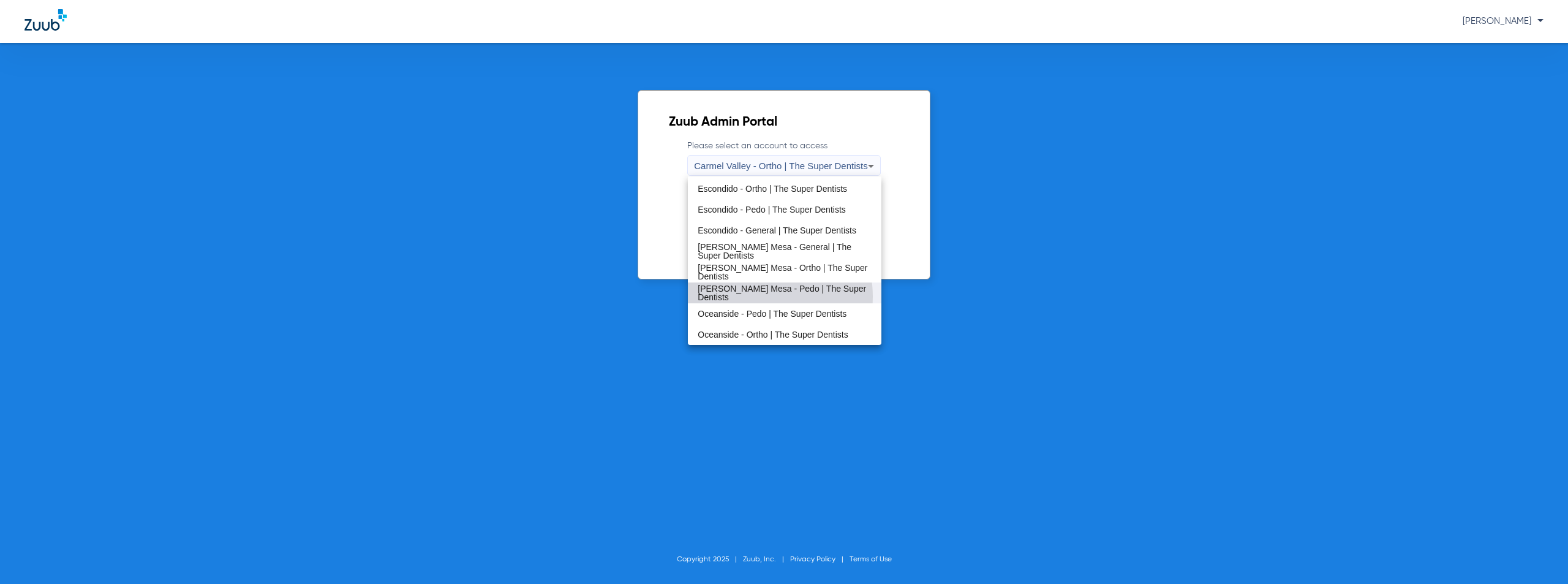
click at [753, 297] on span "[PERSON_NAME] Mesa - Pedo | The Super Dentists" at bounding box center [784, 293] width 173 height 17
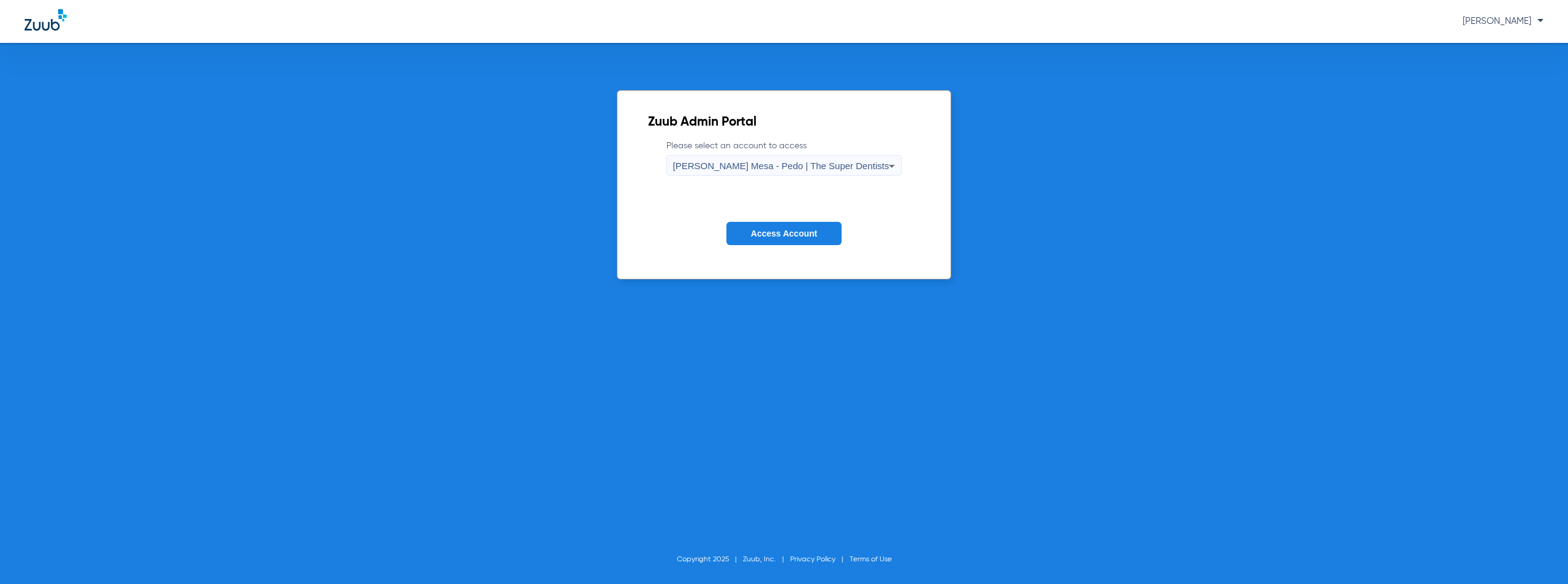
click at [780, 231] on span "Access Account" at bounding box center [784, 233] width 66 height 10
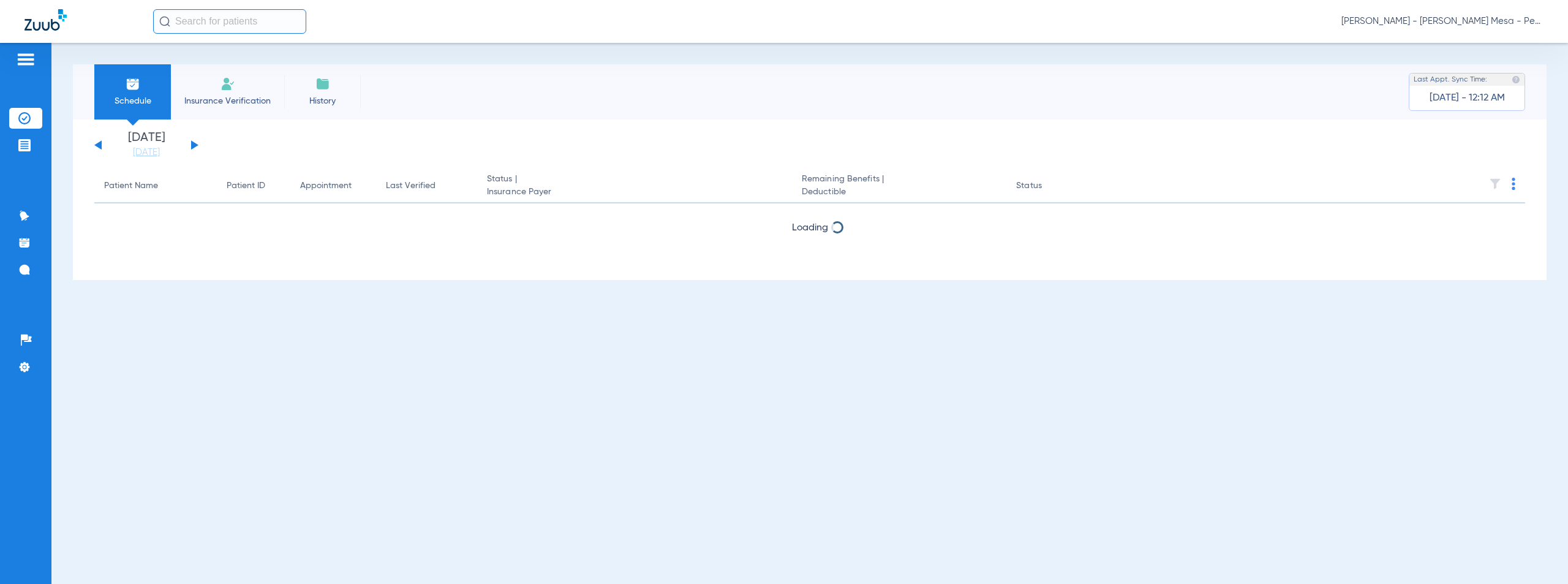
click at [194, 143] on button at bounding box center [194, 145] width 7 height 9
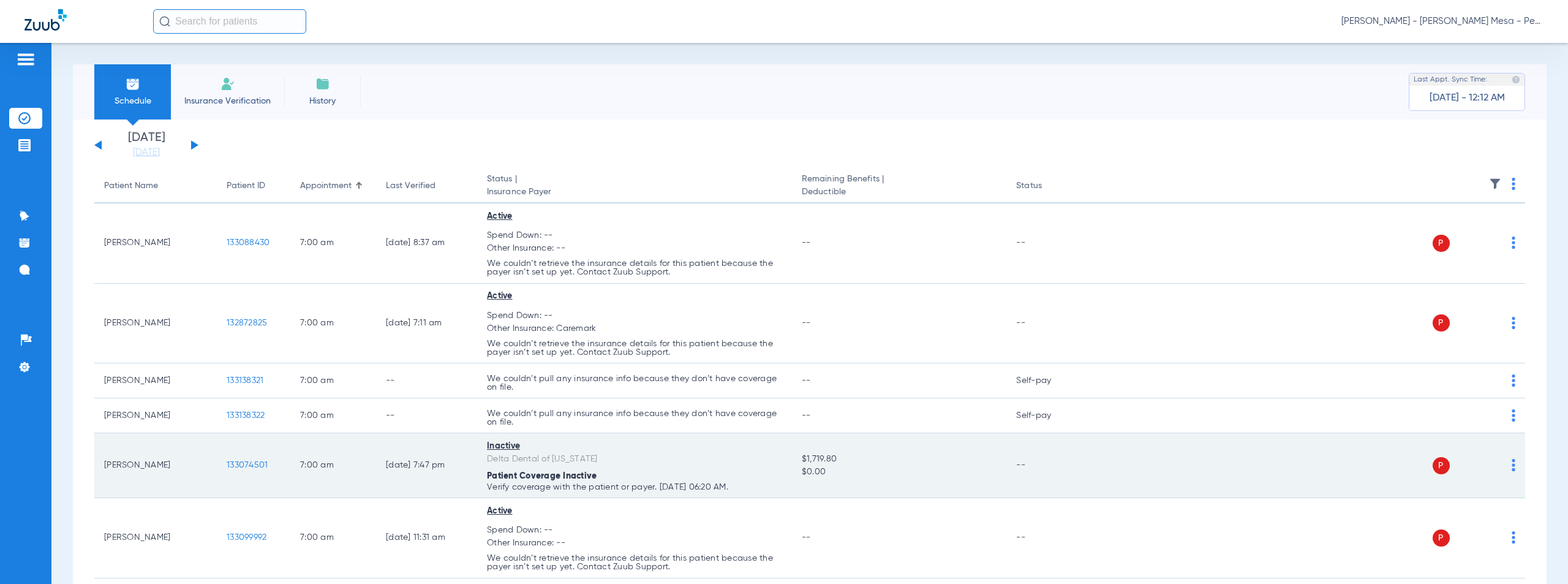
click at [248, 463] on span "133074501" at bounding box center [247, 465] width 41 height 8
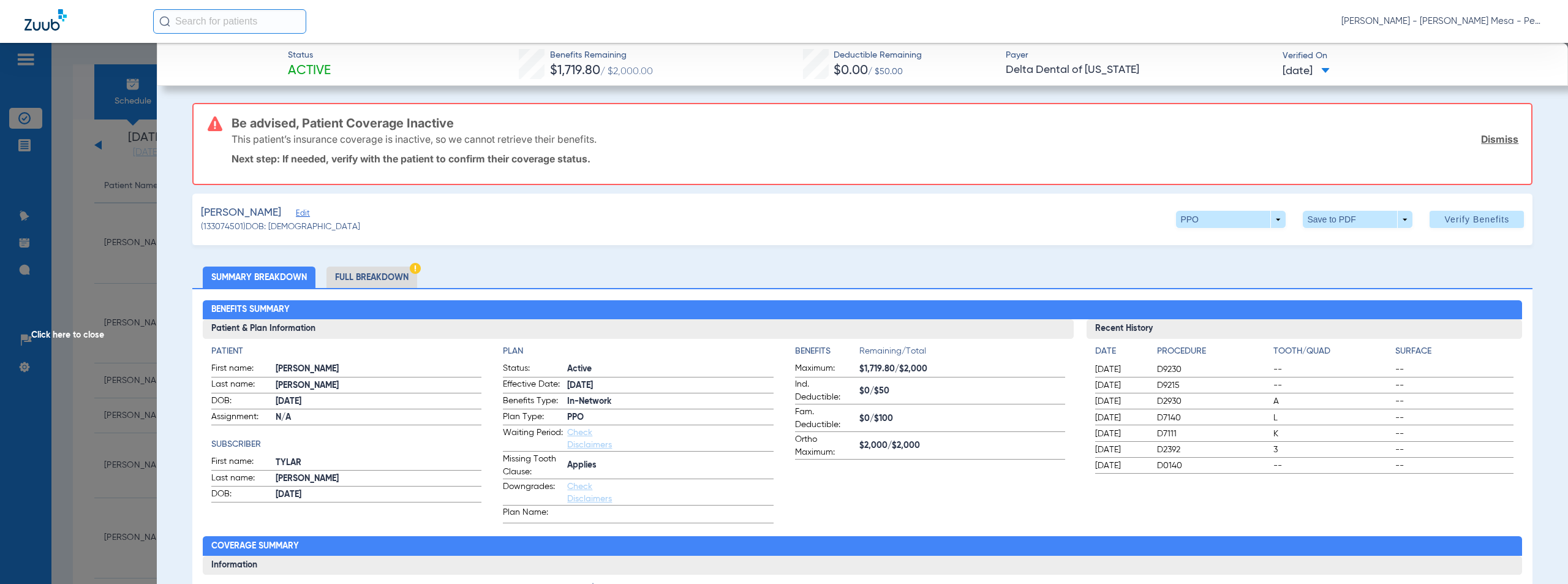
click at [78, 328] on span "Click here to close" at bounding box center [78, 335] width 157 height 584
click at [63, 334] on span "Click here to close" at bounding box center [78, 335] width 157 height 584
